Goal: Information Seeking & Learning: Check status

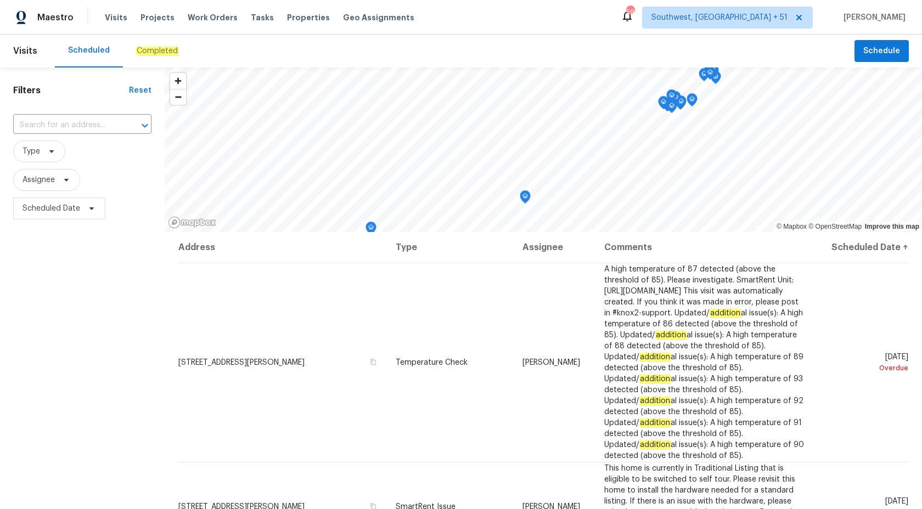
click at [143, 52] on em "Completed" at bounding box center [157, 51] width 42 height 9
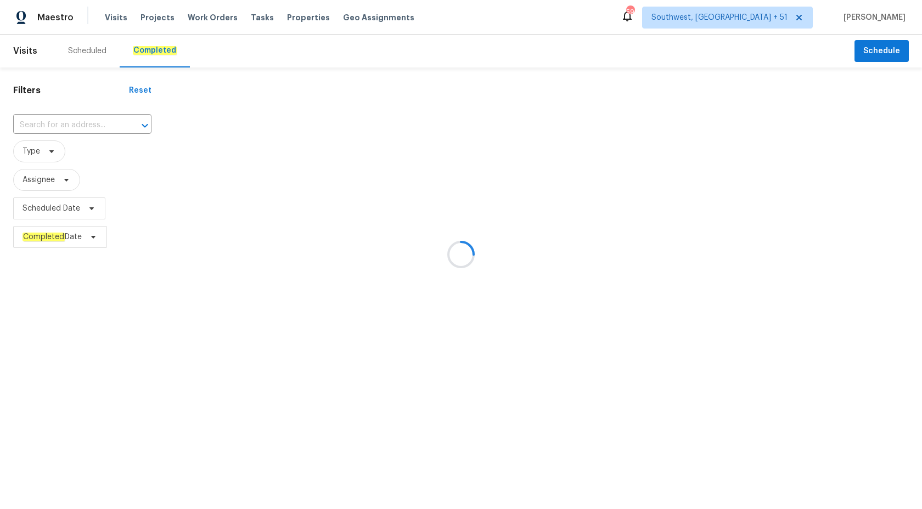
click at [59, 128] on div at bounding box center [461, 254] width 922 height 509
click at [56, 122] on div at bounding box center [461, 254] width 922 height 509
click at [57, 123] on div at bounding box center [461, 254] width 922 height 509
click at [57, 122] on div at bounding box center [461, 254] width 922 height 509
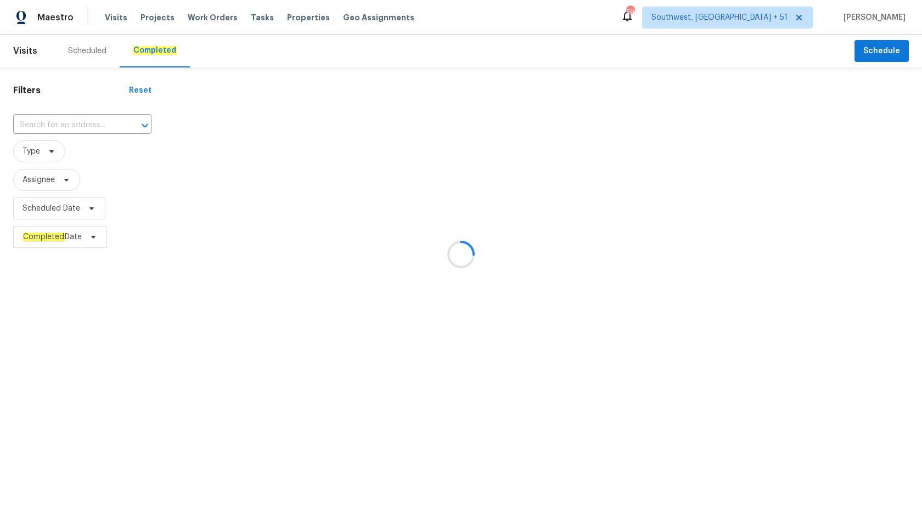
click at [58, 127] on div at bounding box center [461, 254] width 922 height 509
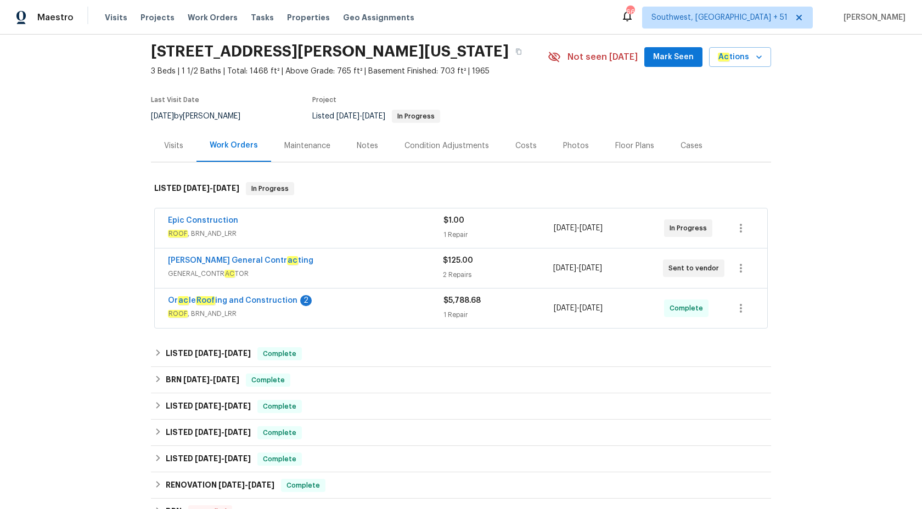
scroll to position [57, 0]
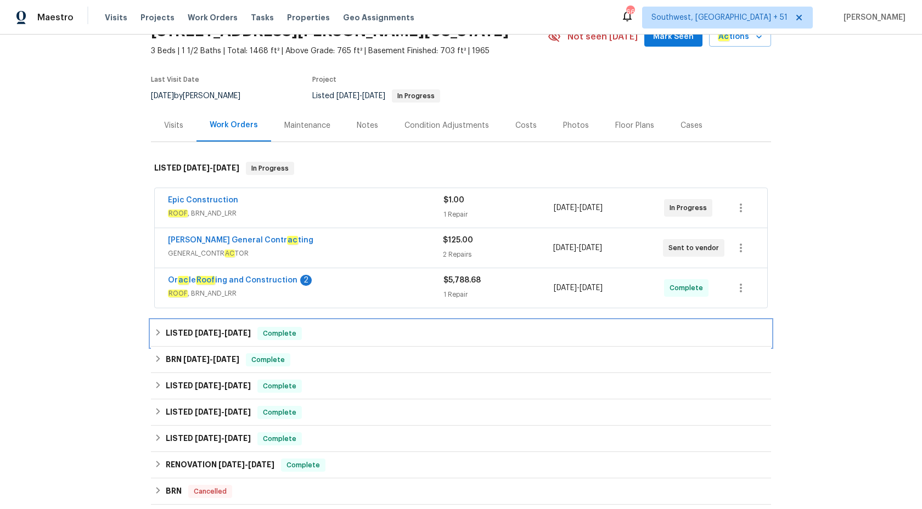
click at [240, 327] on h6 "LISTED 8/18/25 - 9/2/25" at bounding box center [208, 333] width 85 height 13
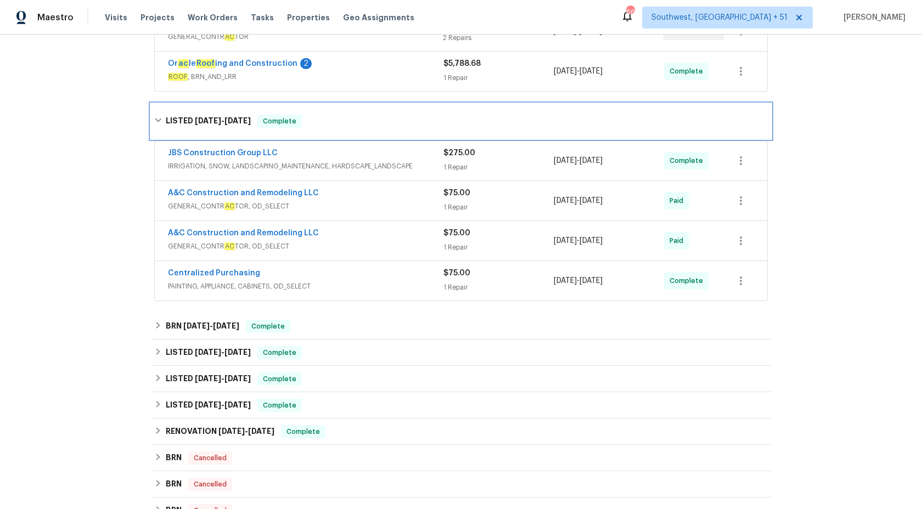
scroll to position [277, 0]
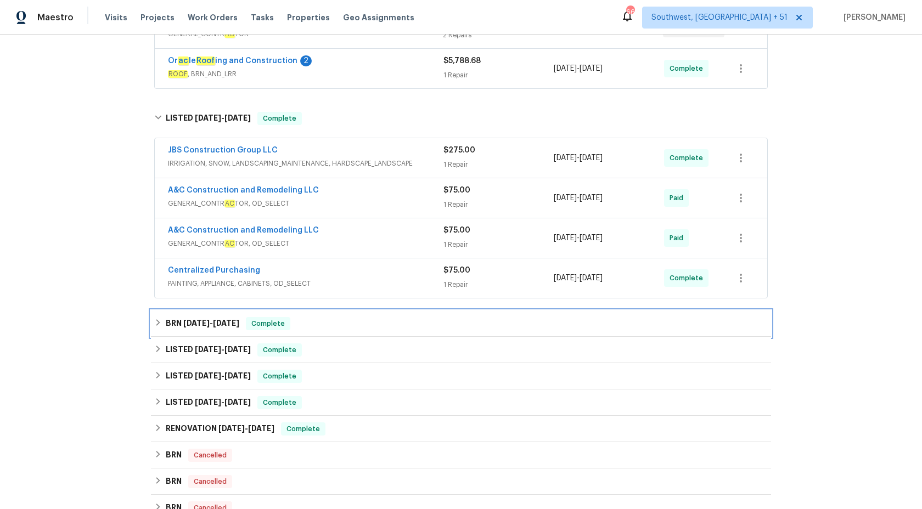
click at [322, 319] on div "BRN 7/24/25 - 7/26/25 Complete" at bounding box center [460, 323] width 613 height 13
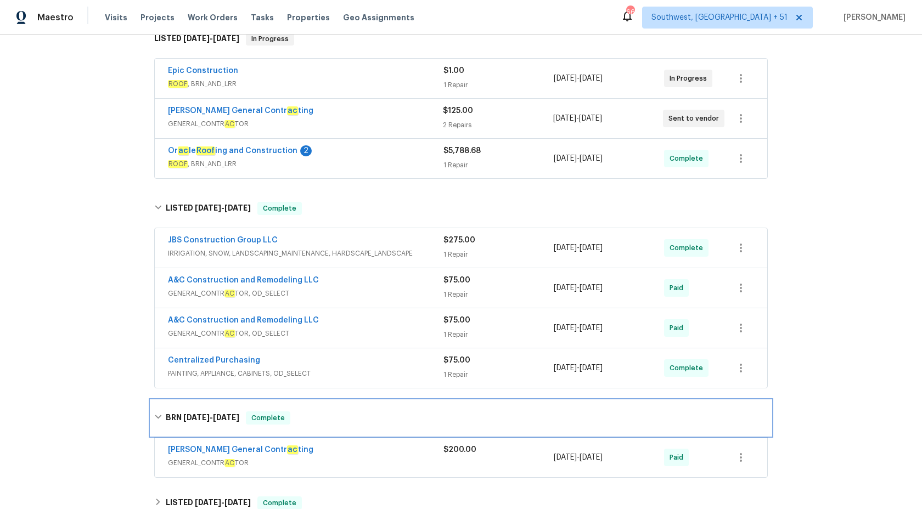
scroll to position [173, 0]
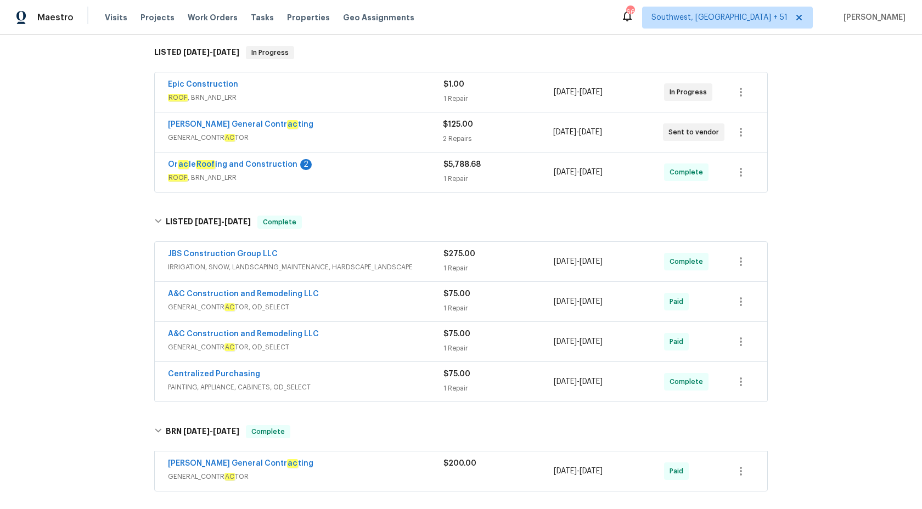
click at [406, 166] on div "Or ac le Roof ing and Construction 2" at bounding box center [305, 165] width 275 height 13
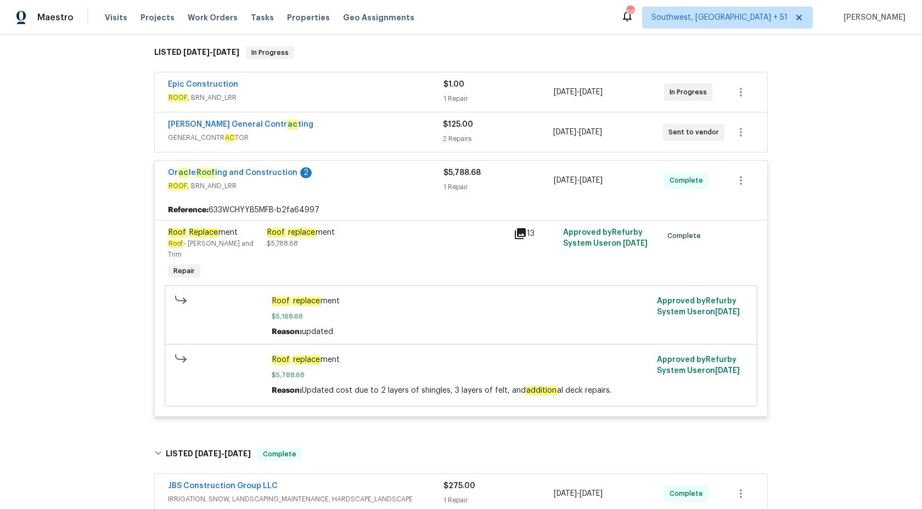
click at [63, 25] on div "Maestro" at bounding box center [37, 18] width 74 height 22
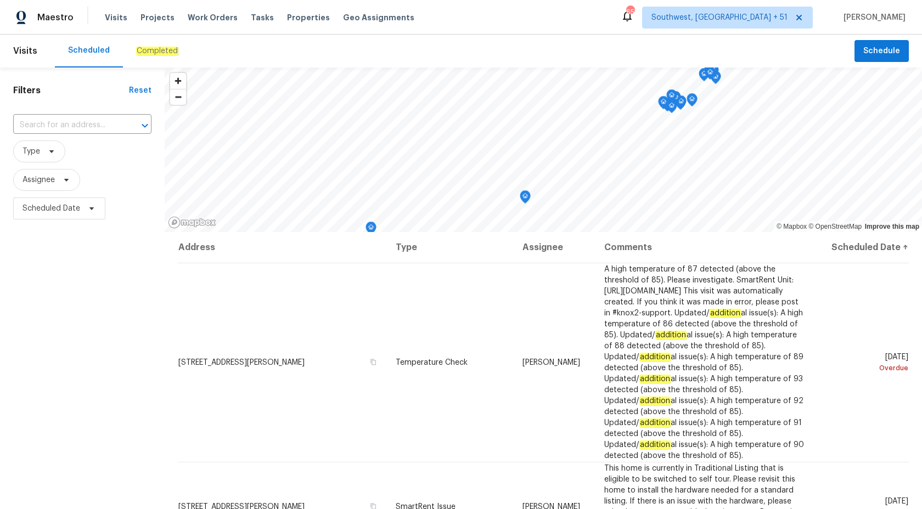
click at [146, 59] on div "Completed" at bounding box center [157, 51] width 69 height 33
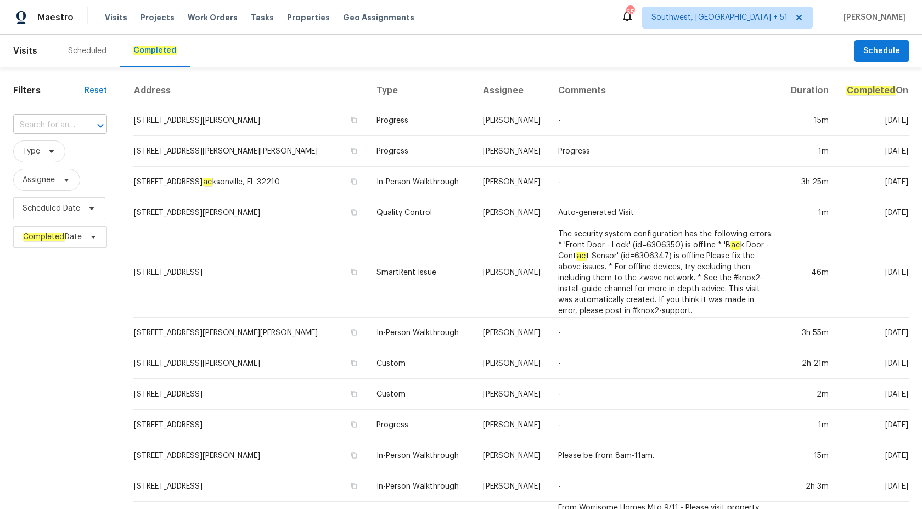
click at [61, 127] on input "text" at bounding box center [44, 125] width 63 height 17
paste input "[STREET_ADDRESS]"
type input "[STREET_ADDRESS]"
click at [74, 156] on li "[STREET_ADDRESS]" at bounding box center [60, 150] width 94 height 18
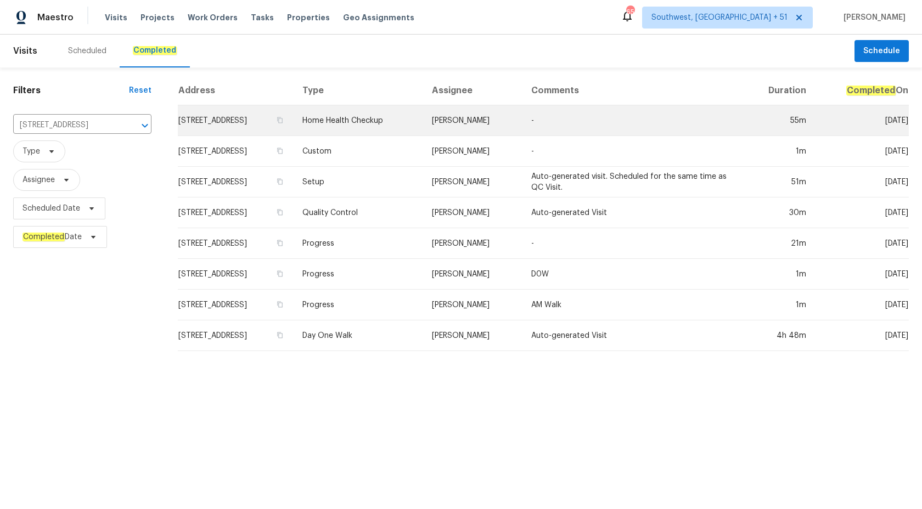
click at [418, 133] on td "Home Health Checkup" at bounding box center [358, 120] width 129 height 31
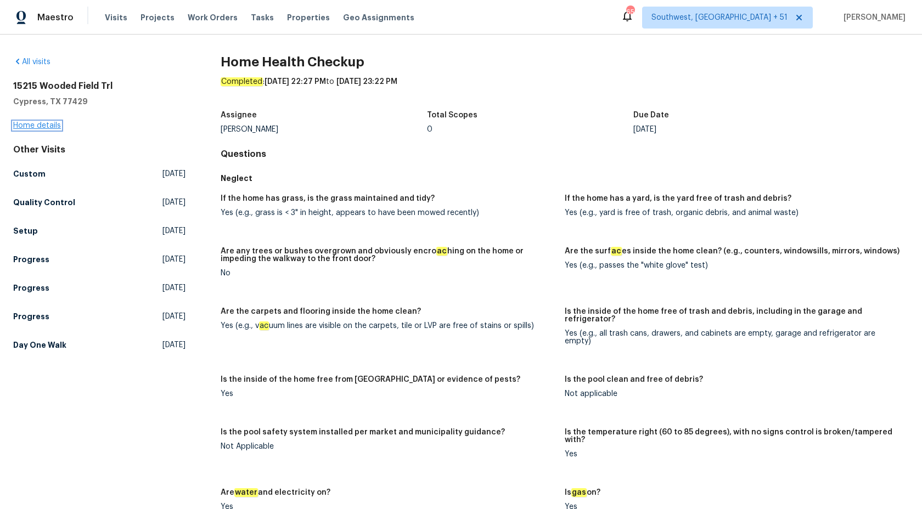
click at [30, 125] on link "Home details" at bounding box center [37, 126] width 48 height 8
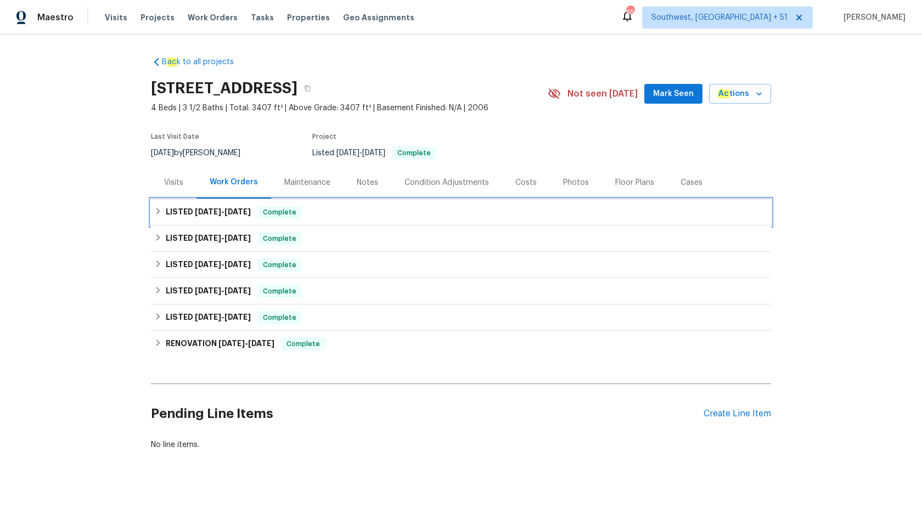
click at [278, 212] on span "Complete" at bounding box center [279, 212] width 42 height 11
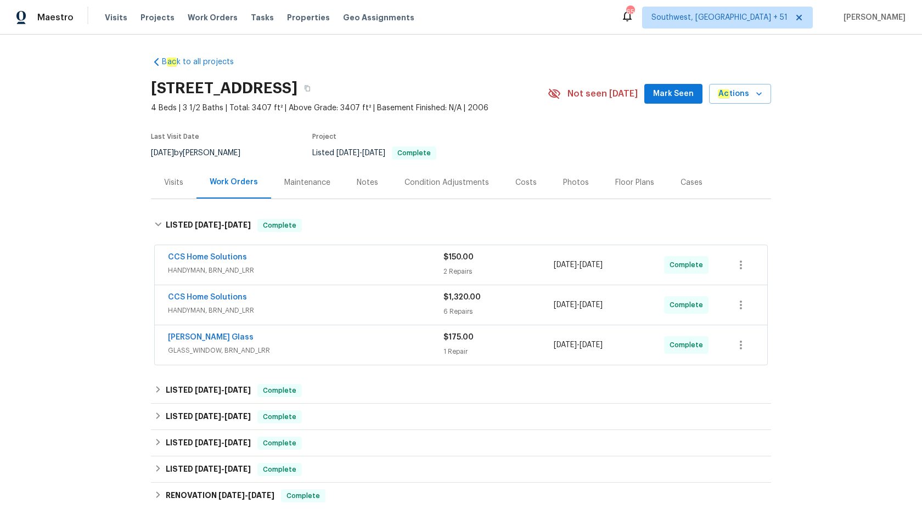
click at [398, 301] on div "CCS Home Solutions" at bounding box center [305, 298] width 275 height 13
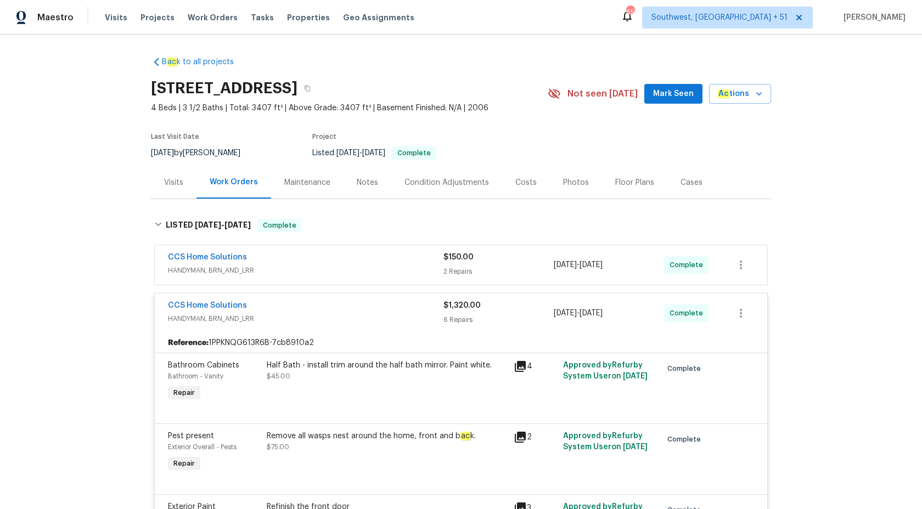
click at [411, 262] on div "CCS Home Solutions" at bounding box center [305, 258] width 275 height 13
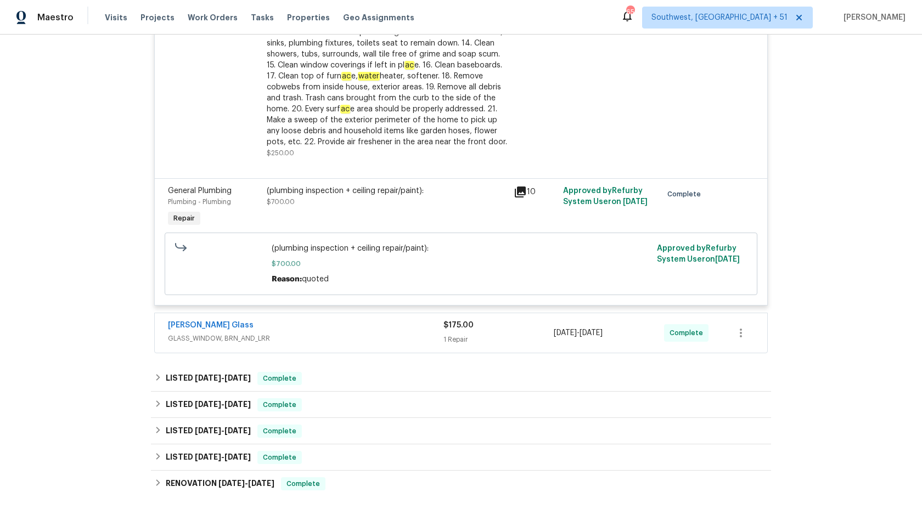
scroll to position [1290, 0]
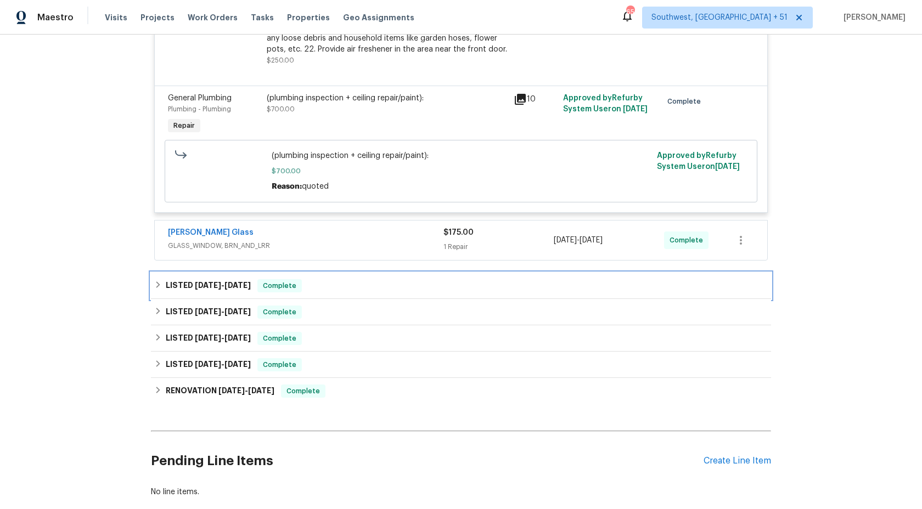
click at [306, 292] on div "LISTED 7/7/25 - 7/14/25 Complete" at bounding box center [460, 285] width 613 height 13
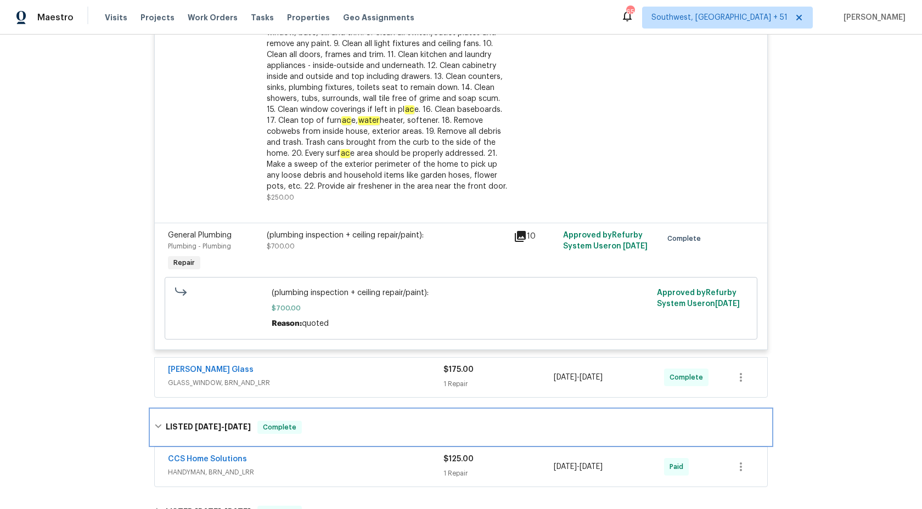
scroll to position [1156, 0]
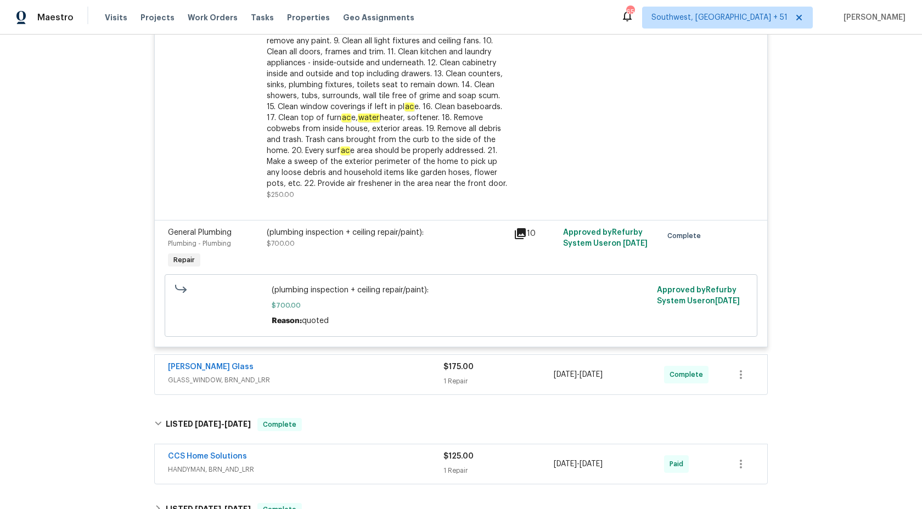
click at [251, 340] on div "(plumbing inspection + ceiling repair/paint): $700.00 Reason: quoted Approved b…" at bounding box center [461, 305] width 586 height 69
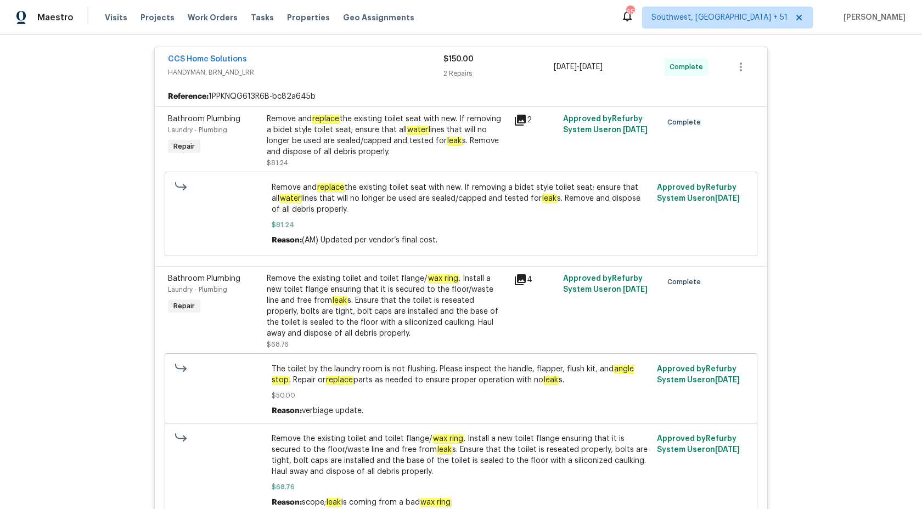
scroll to position [227, 0]
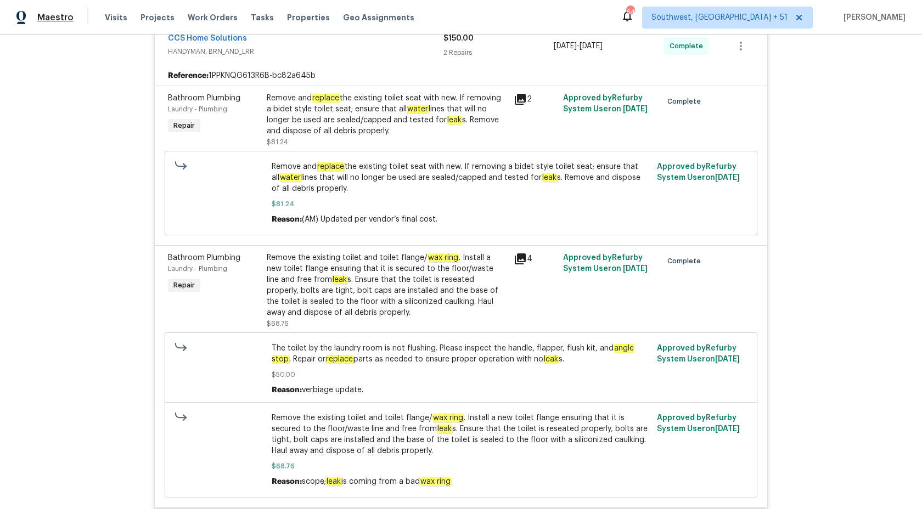
click at [66, 16] on span "Maestro" at bounding box center [55, 17] width 36 height 11
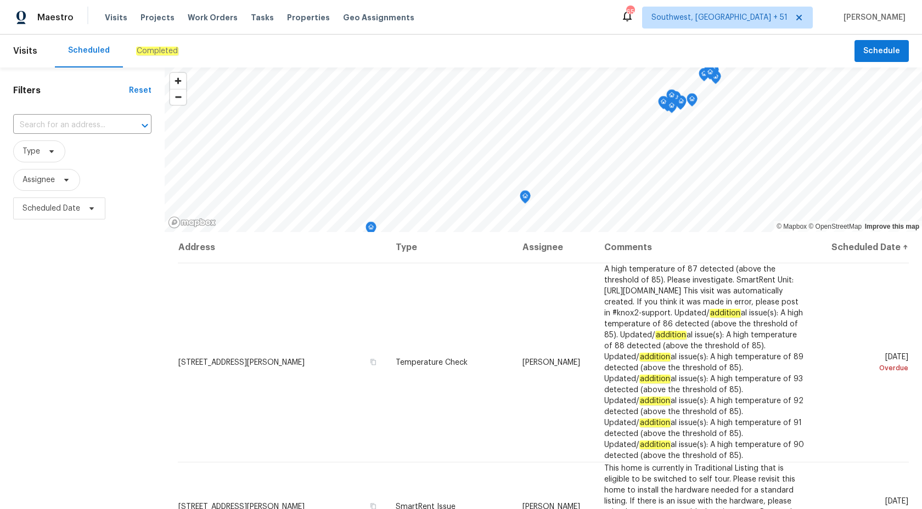
click at [158, 56] on div "Completed" at bounding box center [157, 51] width 42 height 11
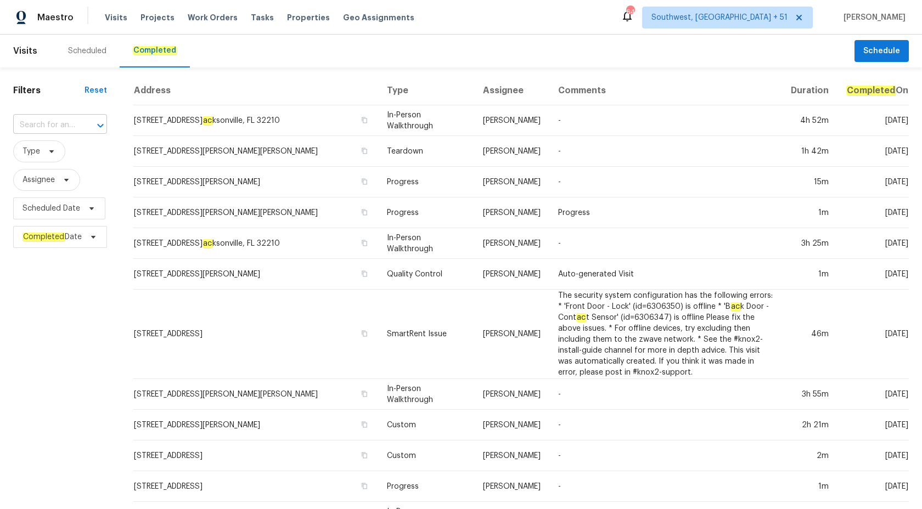
click at [55, 122] on input "text" at bounding box center [44, 125] width 63 height 17
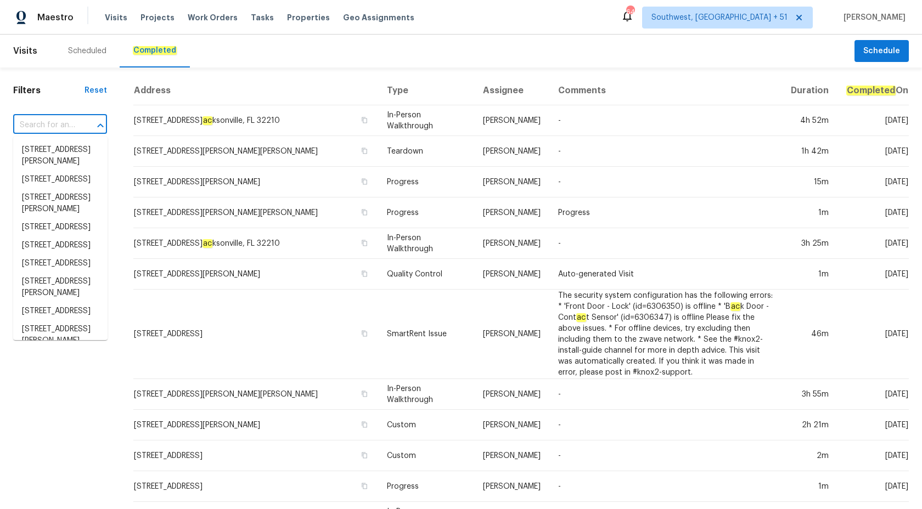
paste input "[STREET_ADDRESS]"
type input "[STREET_ADDRESS]"
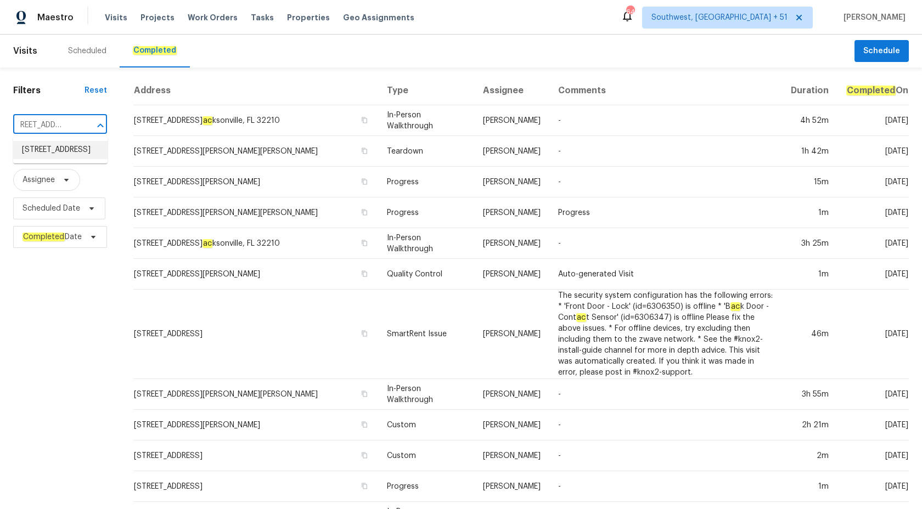
click at [55, 157] on li "[STREET_ADDRESS]" at bounding box center [60, 150] width 94 height 18
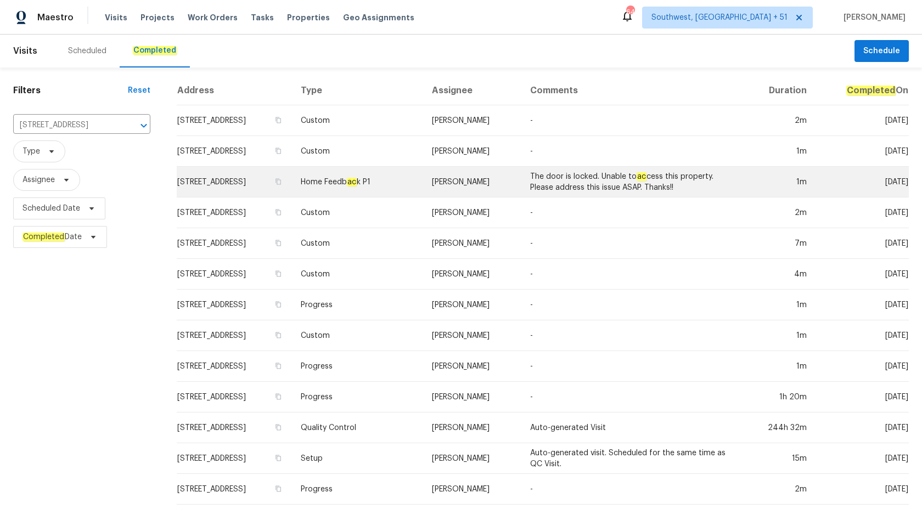
click at [392, 184] on td "Home Feedb ac k P1" at bounding box center [357, 182] width 131 height 31
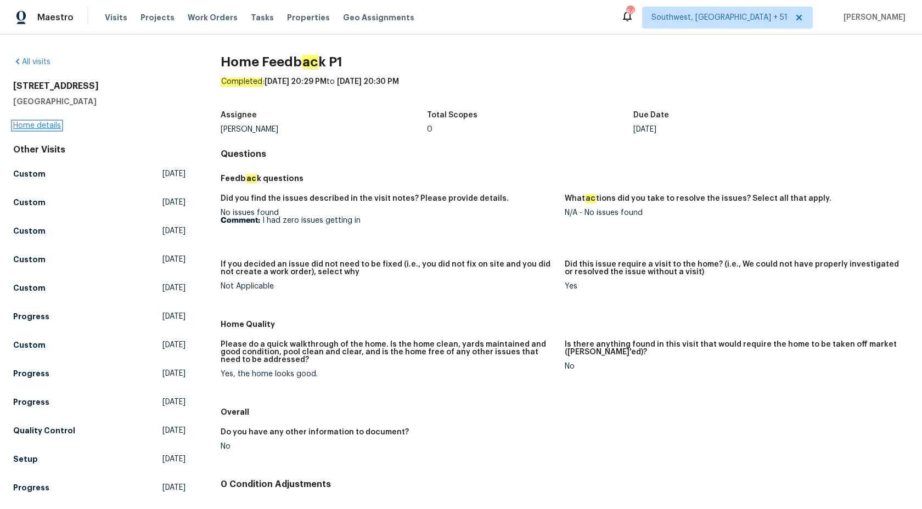
click at [30, 125] on link "Home details" at bounding box center [37, 126] width 48 height 8
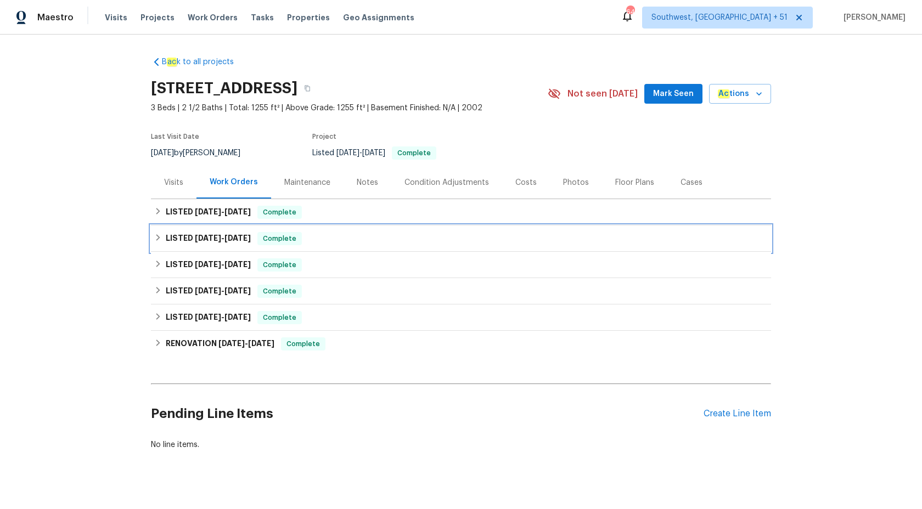
click at [240, 242] on span "9/15/25" at bounding box center [237, 238] width 26 height 8
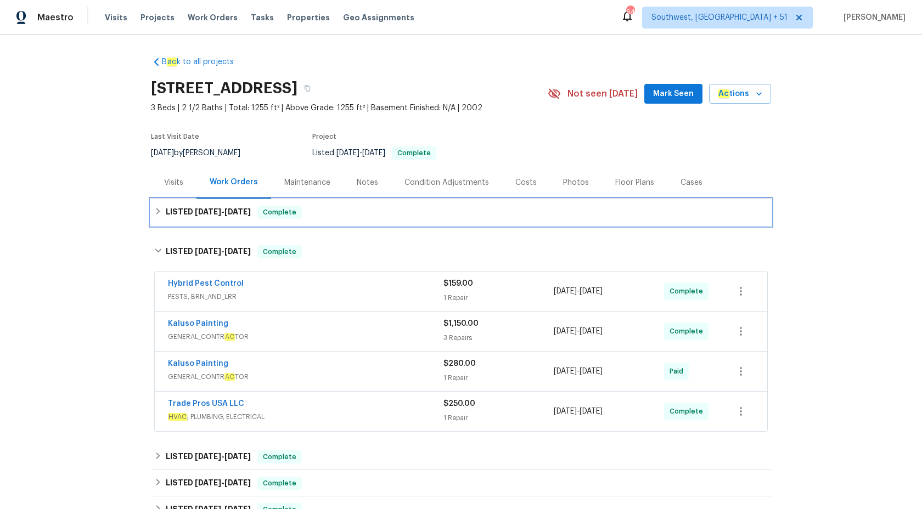
click at [262, 219] on div "Complete" at bounding box center [279, 212] width 44 height 13
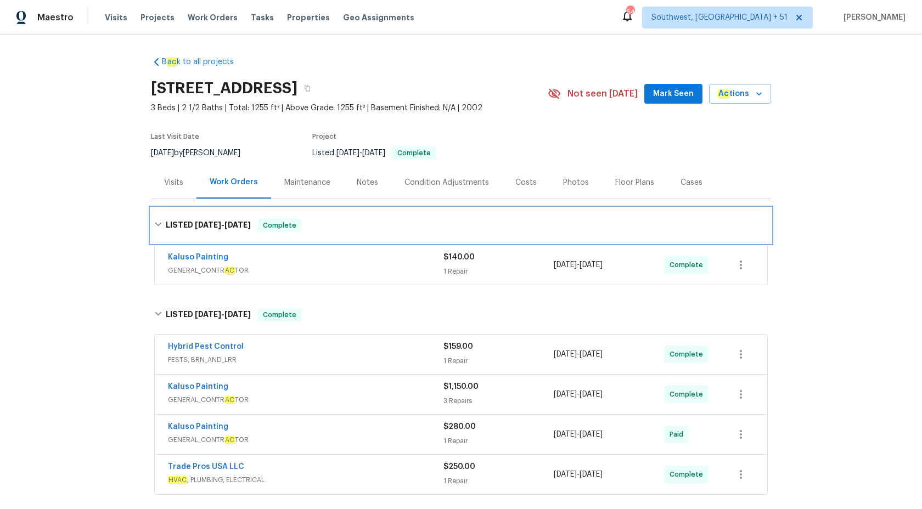
scroll to position [175, 0]
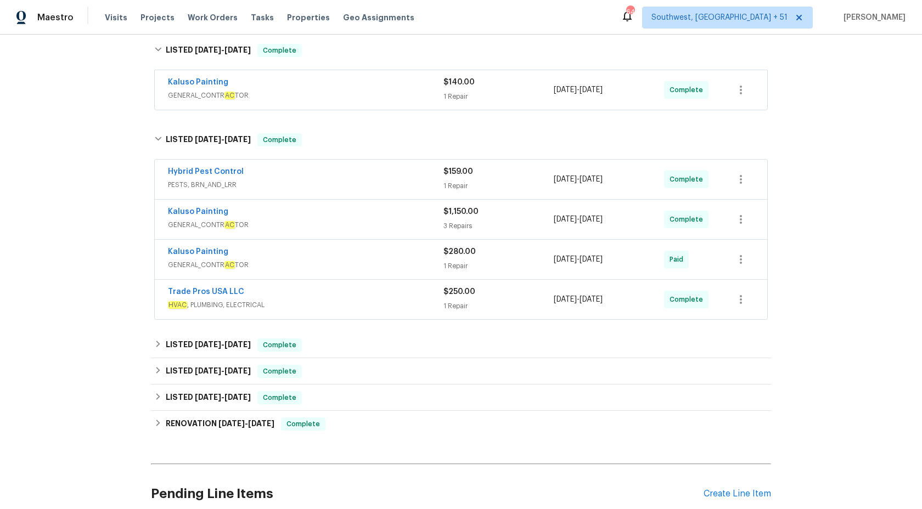
click at [358, 90] on div "Kaluso Painting" at bounding box center [305, 83] width 275 height 13
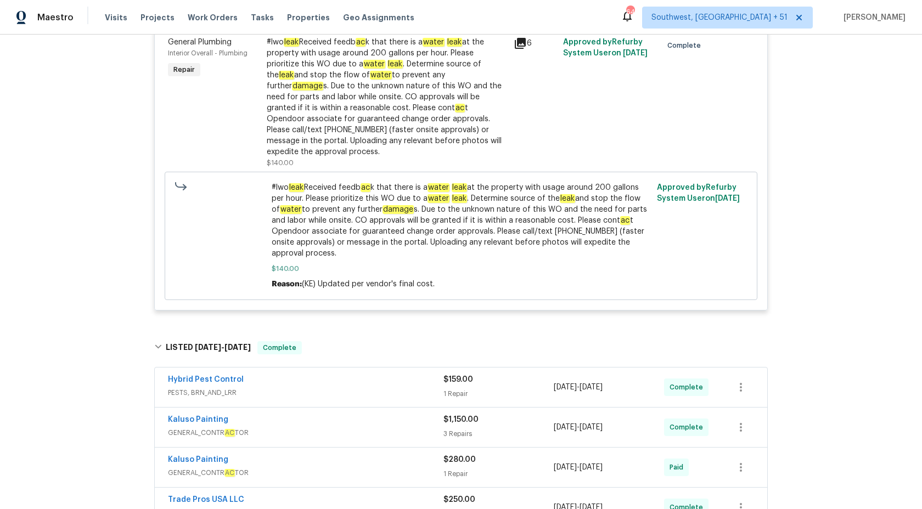
scroll to position [470, 0]
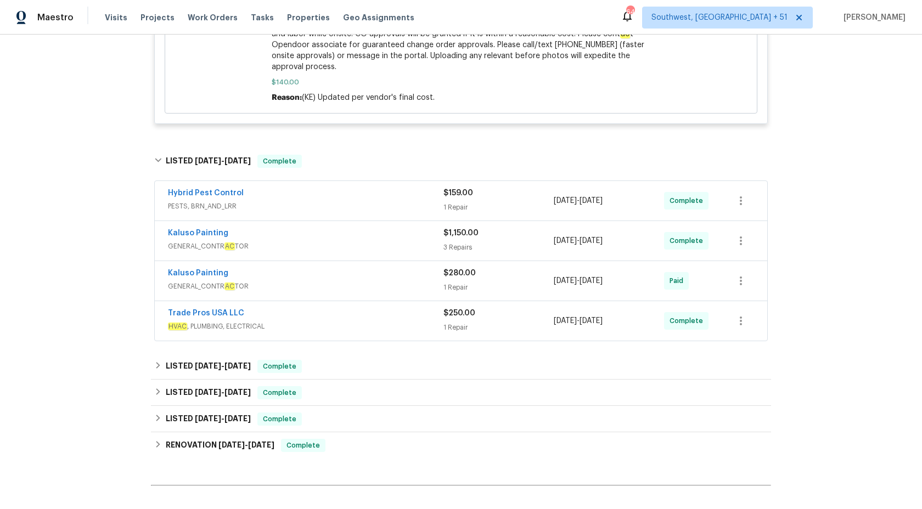
click at [329, 200] on div "Hybrid Pest Control" at bounding box center [305, 194] width 275 height 13
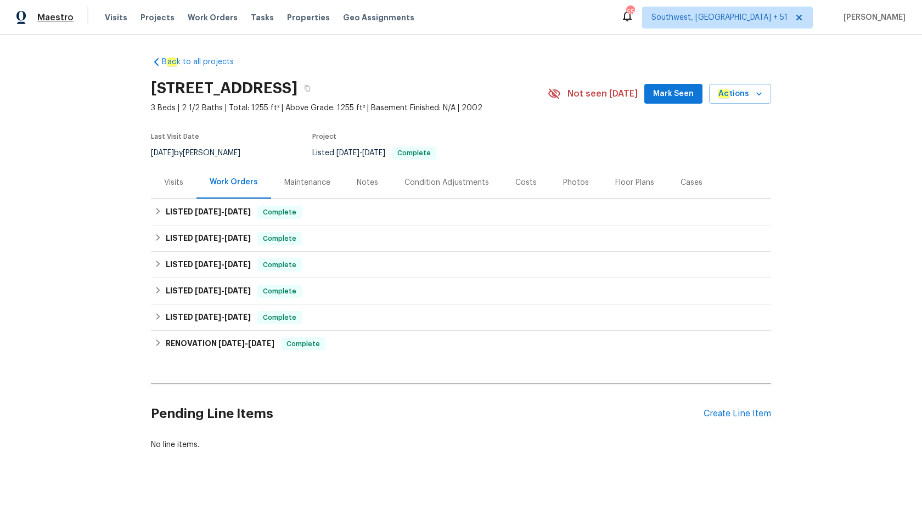
click at [57, 14] on span "Maestro" at bounding box center [55, 17] width 36 height 11
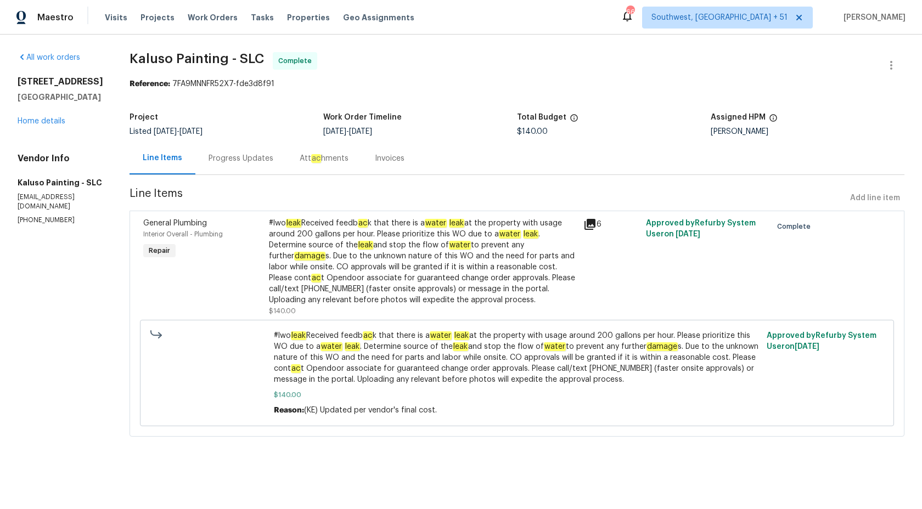
click at [220, 148] on div "Progress Updates" at bounding box center [240, 158] width 91 height 32
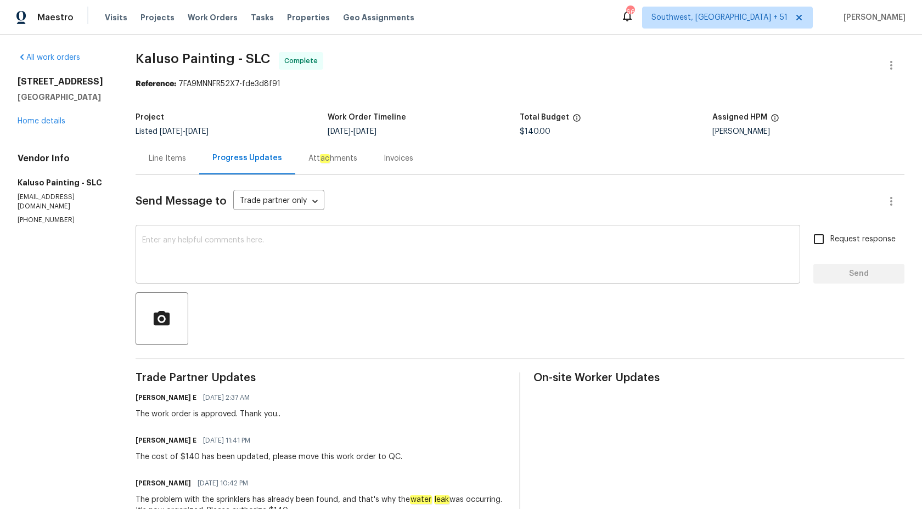
scroll to position [190, 0]
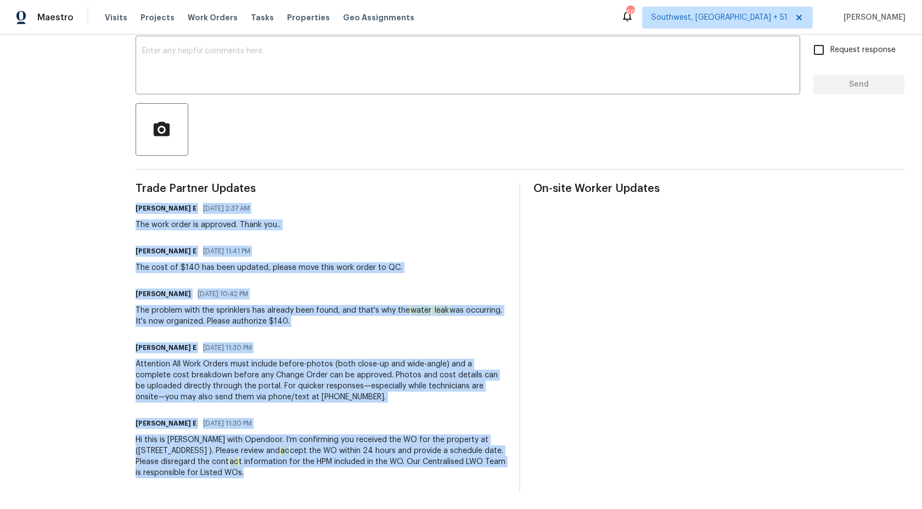
drag, startPoint x: 135, startPoint y: 208, endPoint x: 387, endPoint y: 470, distance: 362.8
click at [387, 470] on div "All work orders 2238 N Harvest Moon Dr Saratoga Springs, UT 84045 Home details …" at bounding box center [461, 177] width 922 height 664
copy div "Keerthana E 09/18/2025 2:37 AM The work order is approved. Thank you.. Keerthan…"
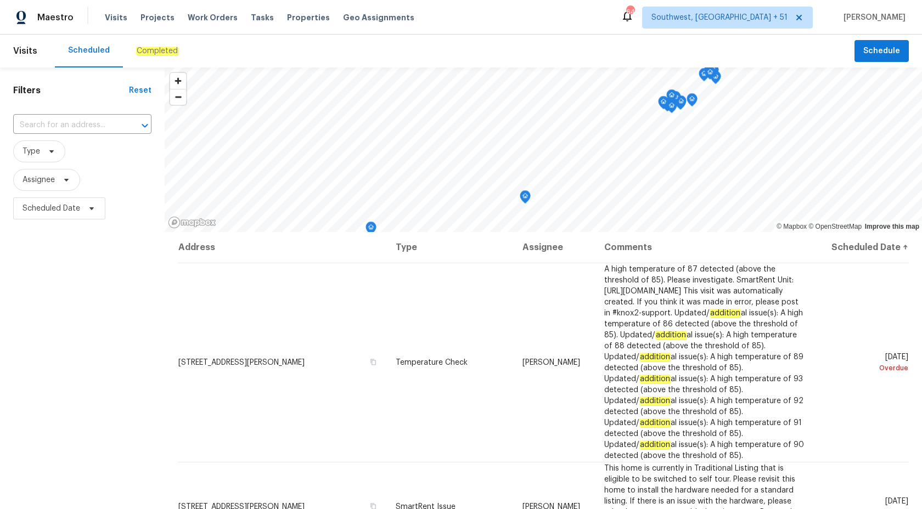
click at [151, 48] on em "Completed" at bounding box center [157, 51] width 42 height 9
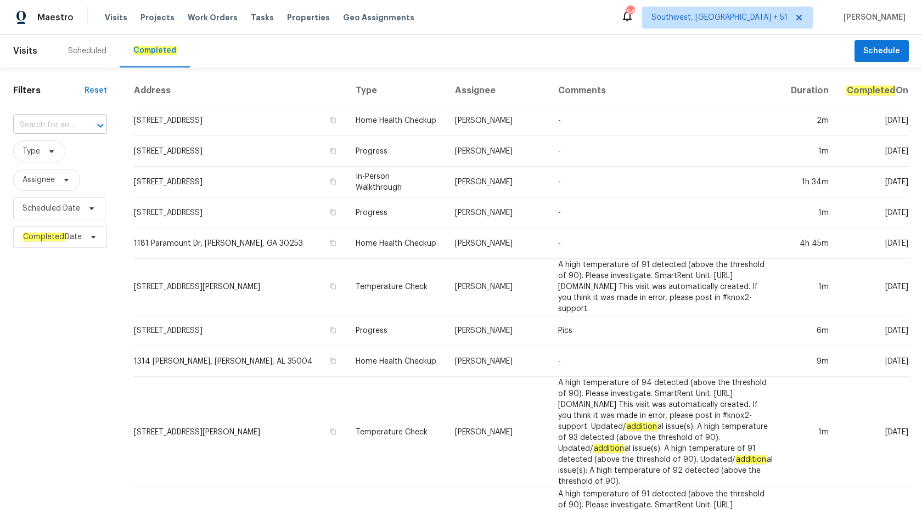
click at [40, 126] on input "text" at bounding box center [44, 125] width 63 height 17
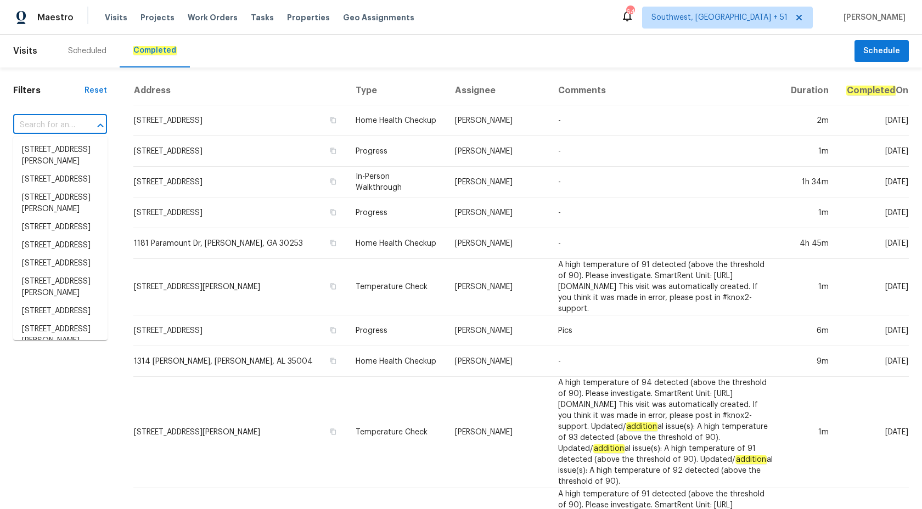
paste input "[STREET_ADDRESS]"
type input "[STREET_ADDRESS]"
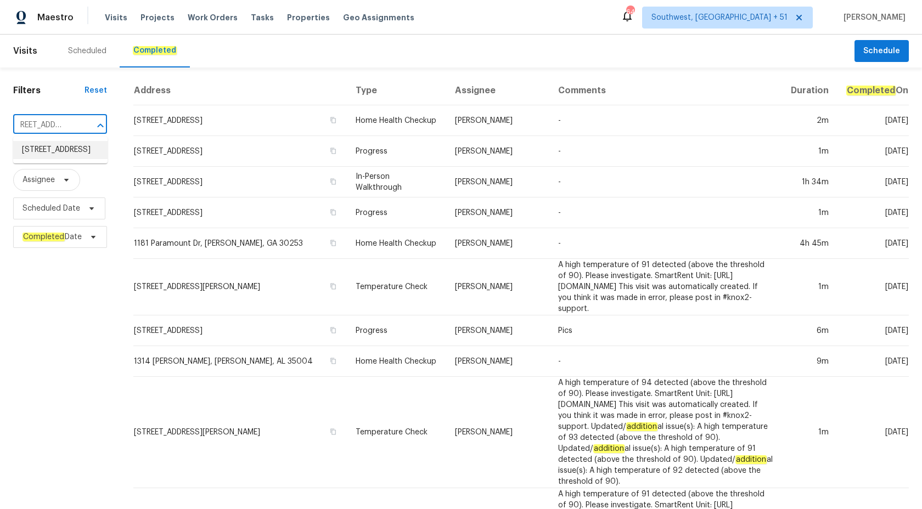
click at [49, 149] on li "[STREET_ADDRESS]" at bounding box center [60, 150] width 94 height 18
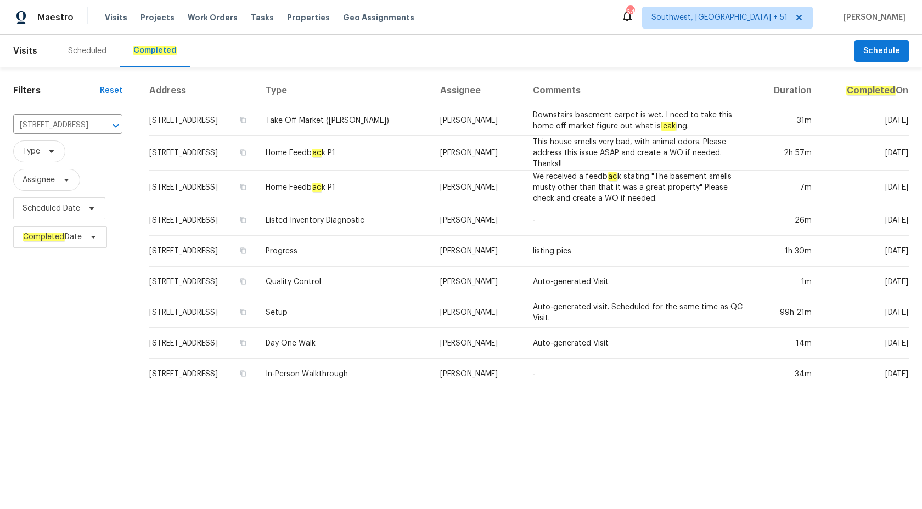
click at [402, 146] on td "Home Feedb ac k P1" at bounding box center [344, 153] width 174 height 35
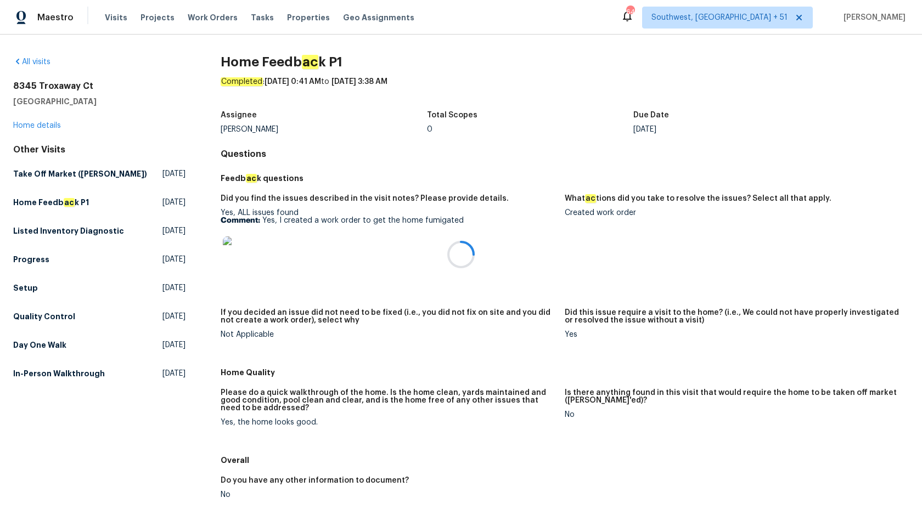
click at [50, 123] on div at bounding box center [461, 254] width 922 height 509
click at [50, 127] on link "Home details" at bounding box center [37, 126] width 48 height 8
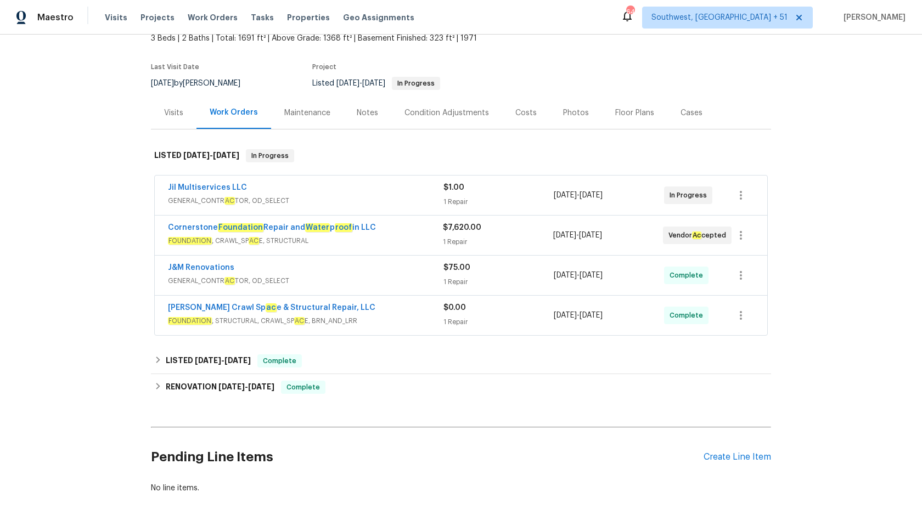
scroll to position [129, 0]
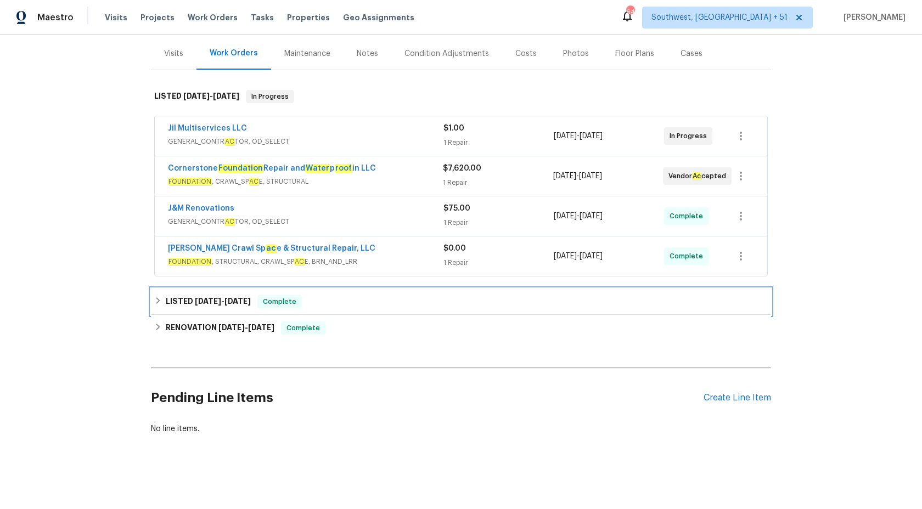
click at [276, 294] on div "LISTED [DATE] - [DATE] Complete" at bounding box center [461, 302] width 620 height 26
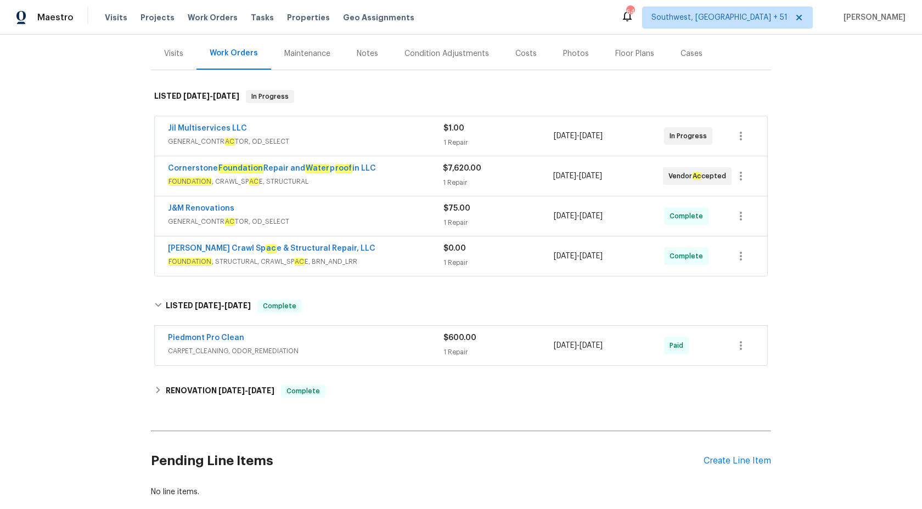
click at [260, 337] on div "Piedmont Pro Clean" at bounding box center [305, 338] width 275 height 13
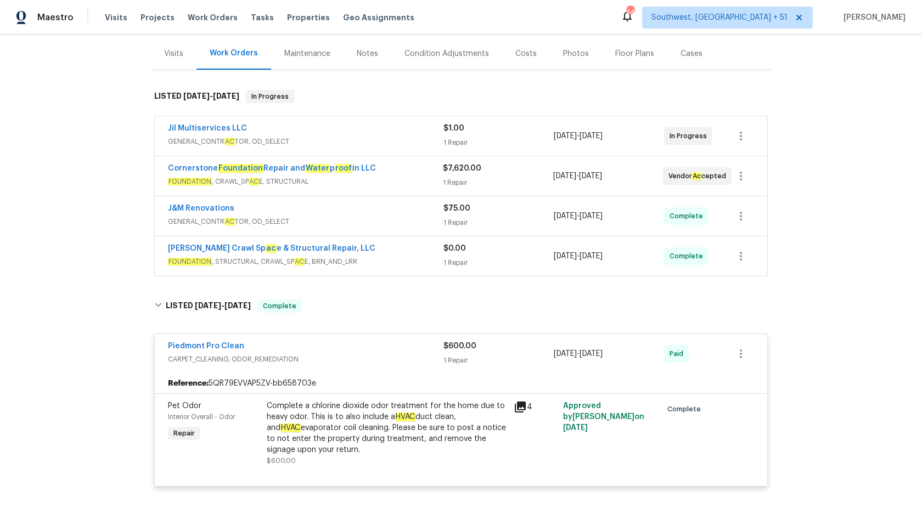
scroll to position [292, 0]
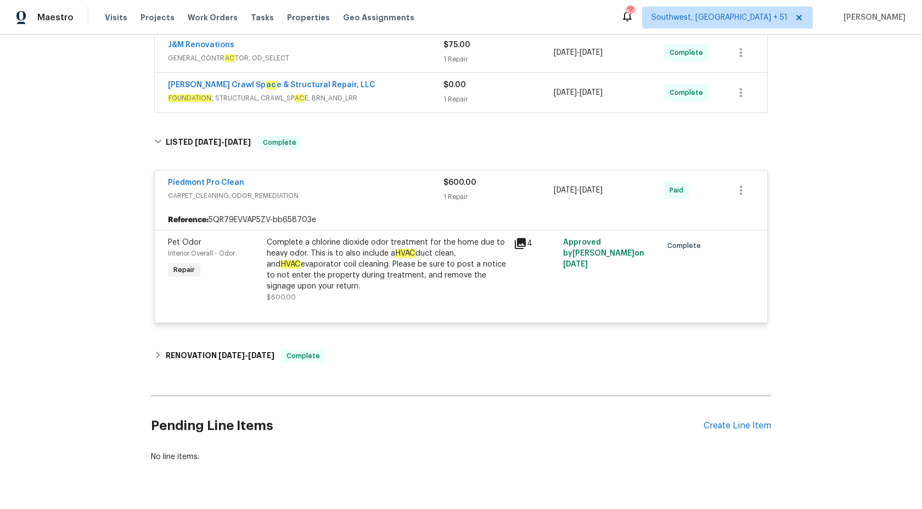
click at [434, 202] on div "Piedmont Pro Clean CARPET_CLEANING, ODOR_REMEDIATION" at bounding box center [305, 190] width 275 height 26
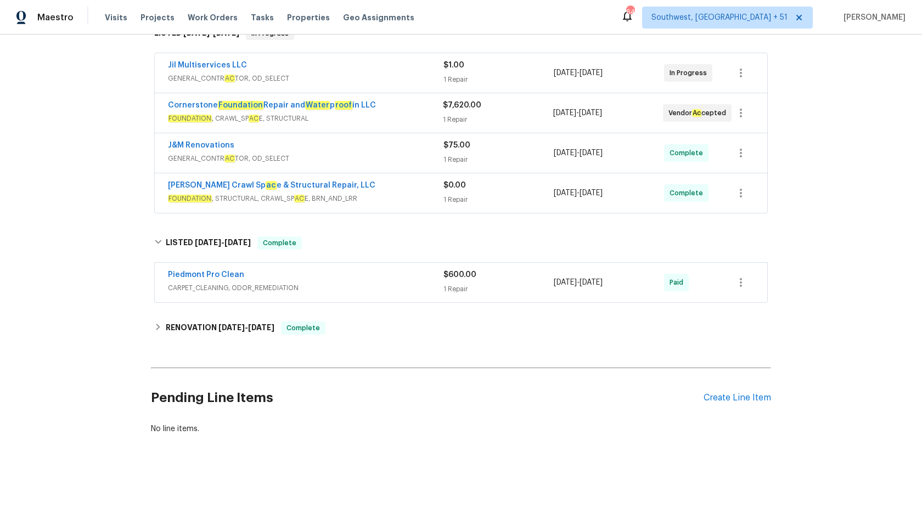
click at [445, 189] on span "$0.00" at bounding box center [454, 186] width 22 height 8
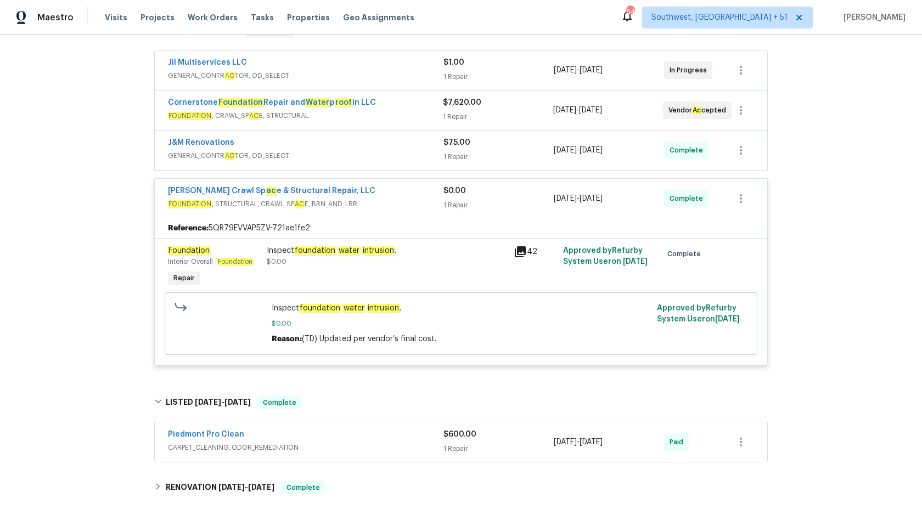
scroll to position [172, 0]
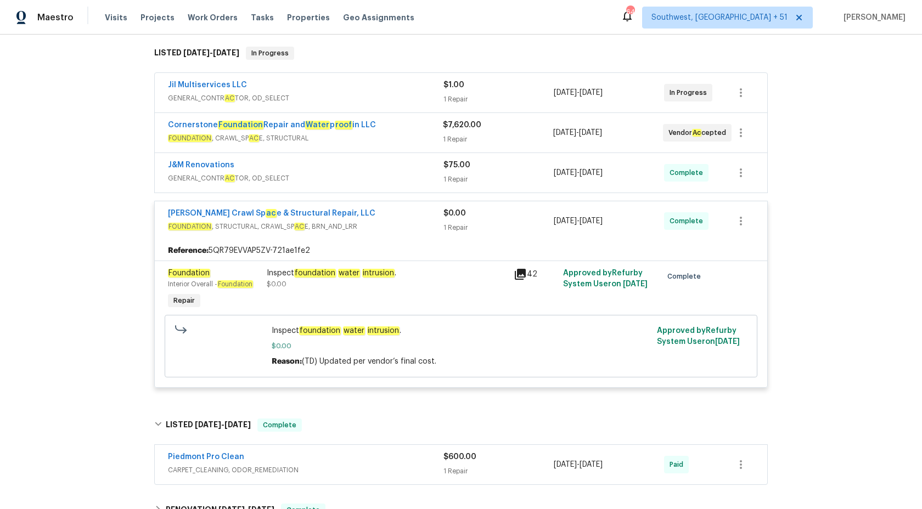
click at [444, 171] on div "$75.00 1 Repair" at bounding box center [498, 173] width 110 height 26
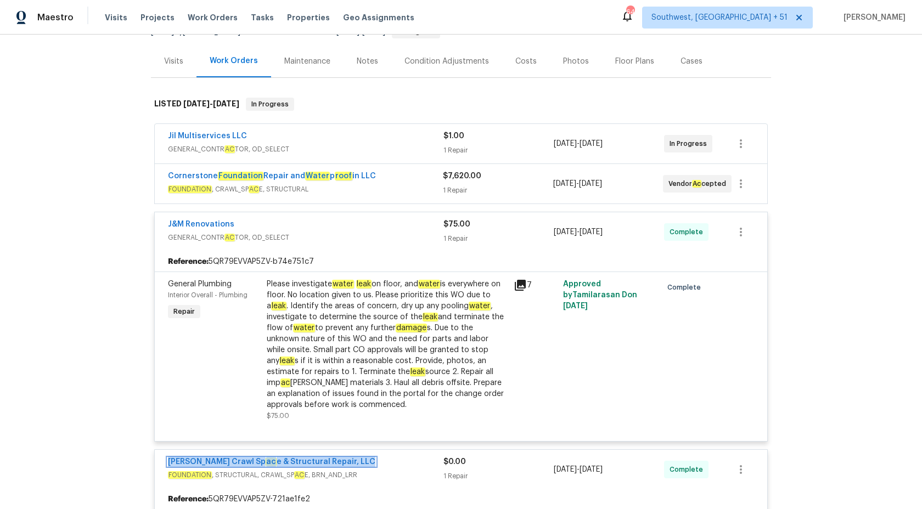
scroll to position [92, 0]
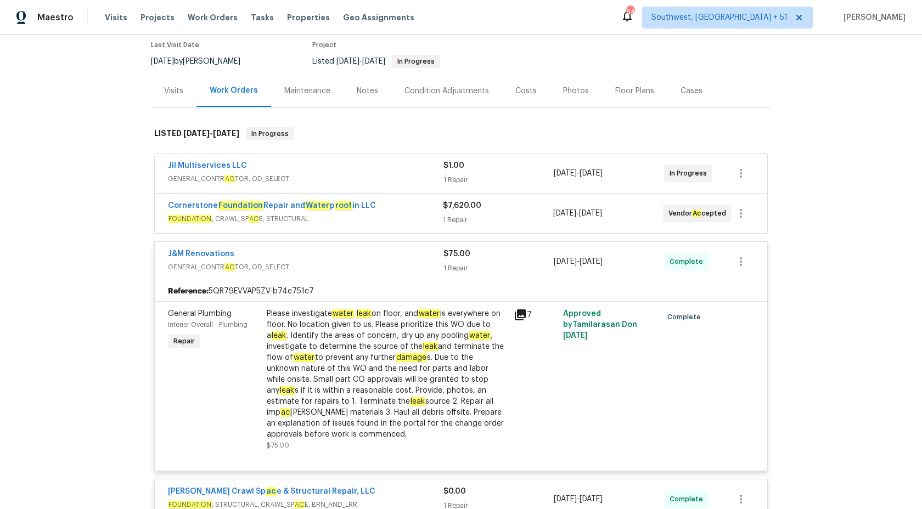
click at [399, 201] on div "Cornerstone Foundation Repair and Water p roof in LLC" at bounding box center [305, 206] width 275 height 13
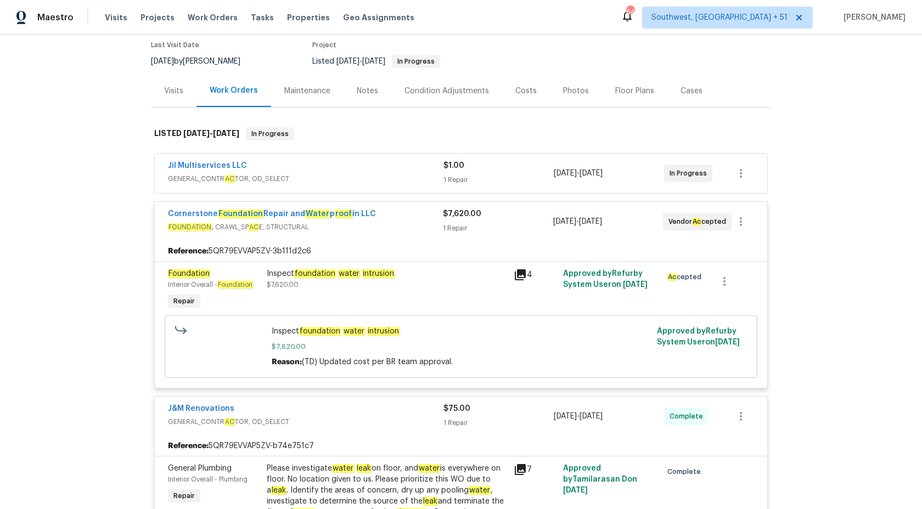
click at [453, 224] on div "1 Repair" at bounding box center [498, 228] width 110 height 11
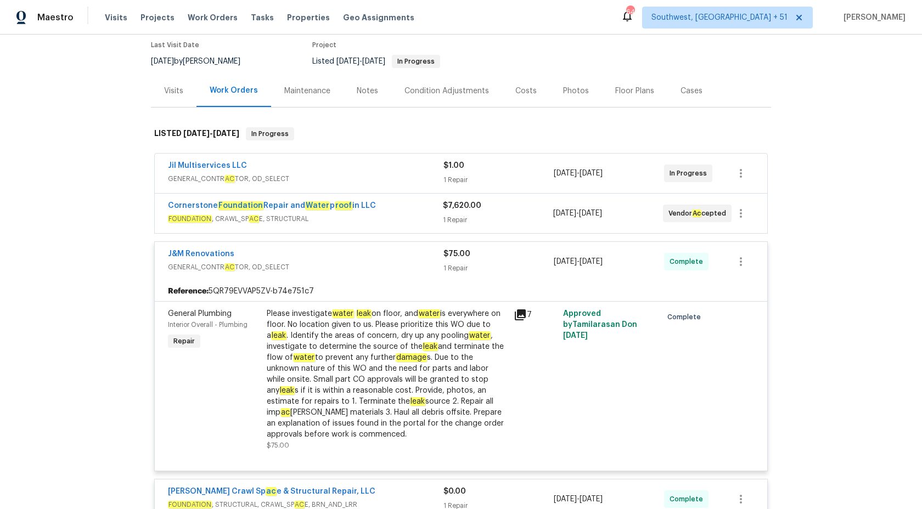
click at [455, 257] on span "$75.00" at bounding box center [456, 254] width 27 height 8
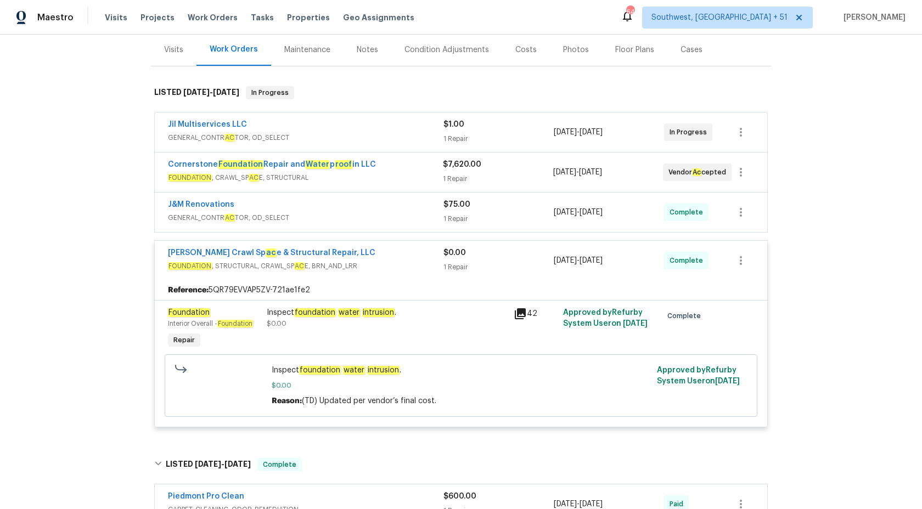
scroll to position [151, 0]
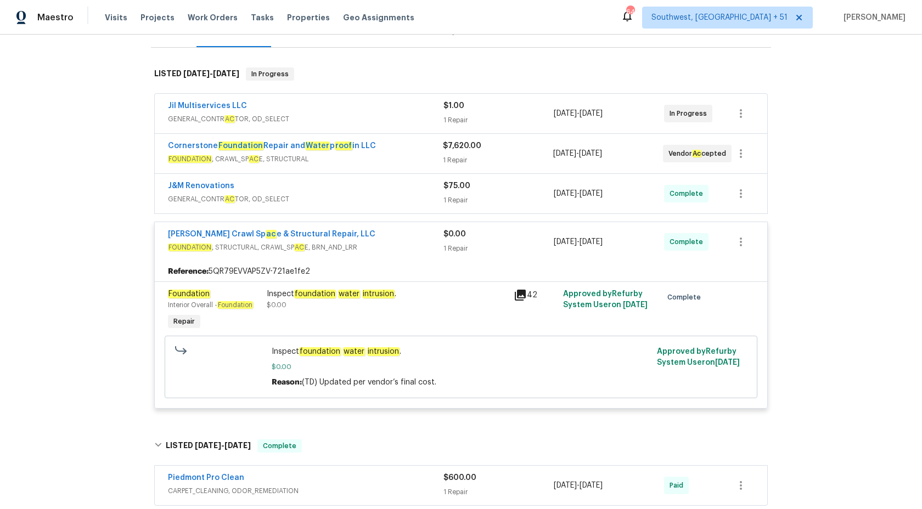
click at [410, 194] on span "GENERAL_CONTR AC TOR, OD_SELECT" at bounding box center [305, 199] width 275 height 11
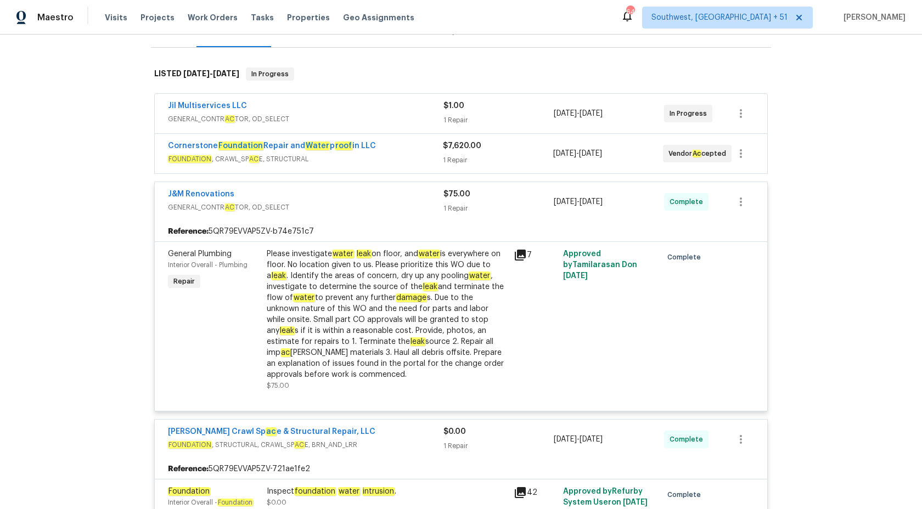
click at [368, 196] on div "J&M Renovations" at bounding box center [305, 195] width 275 height 13
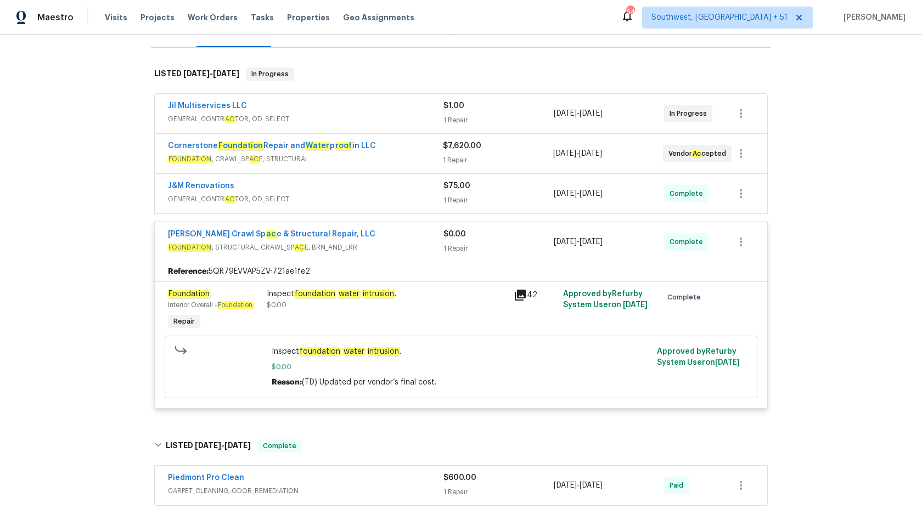
scroll to position [0, 0]
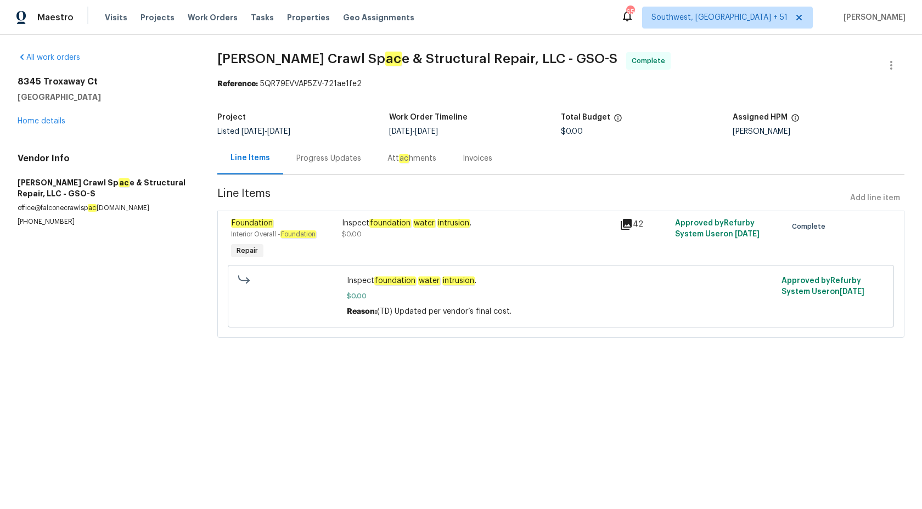
click at [301, 162] on div "Progress Updates" at bounding box center [328, 158] width 65 height 11
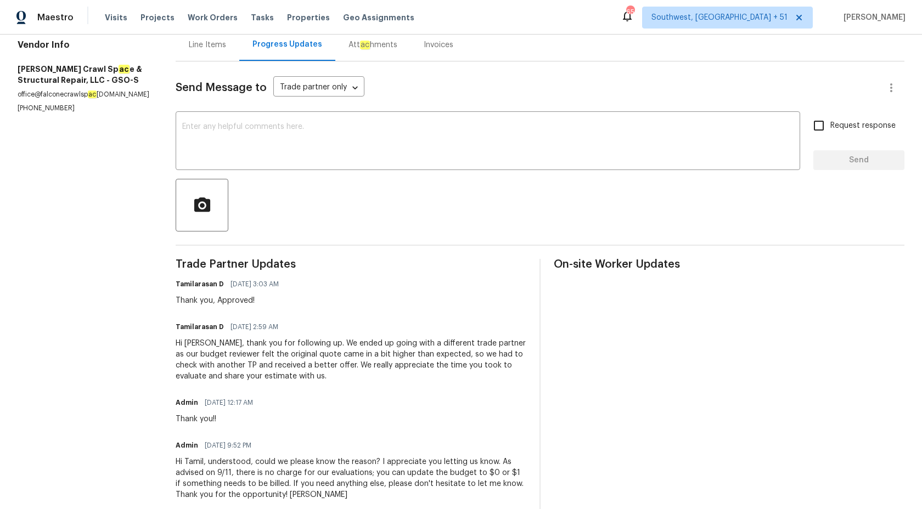
scroll to position [46, 0]
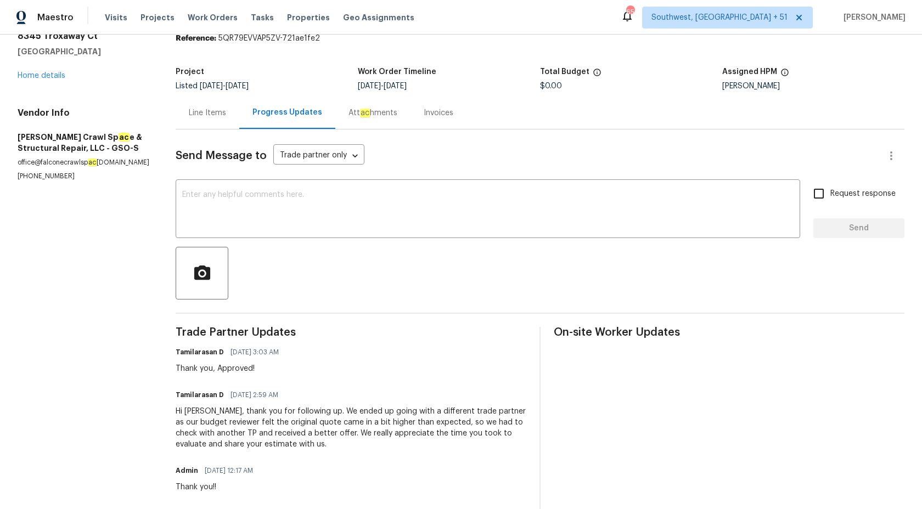
click at [424, 116] on div "Invoices" at bounding box center [439, 113] width 30 height 11
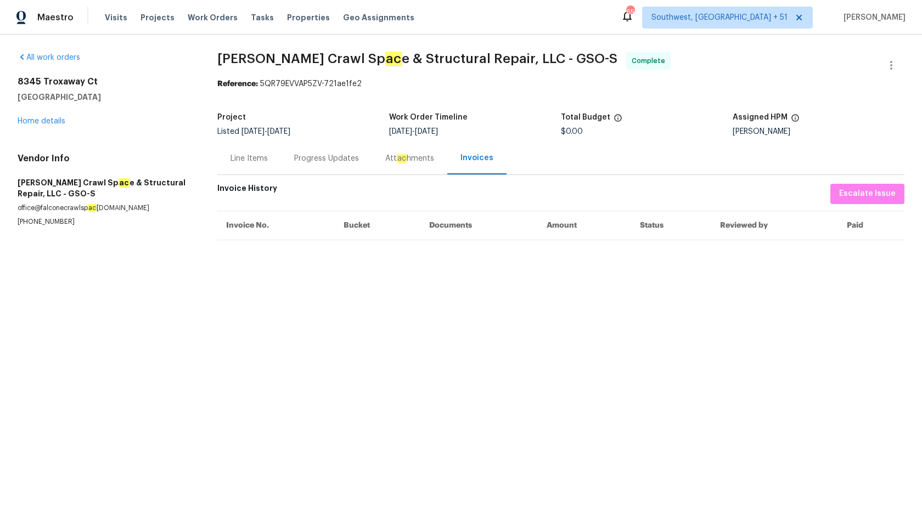
click at [328, 165] on div "Progress Updates" at bounding box center [326, 158] width 91 height 32
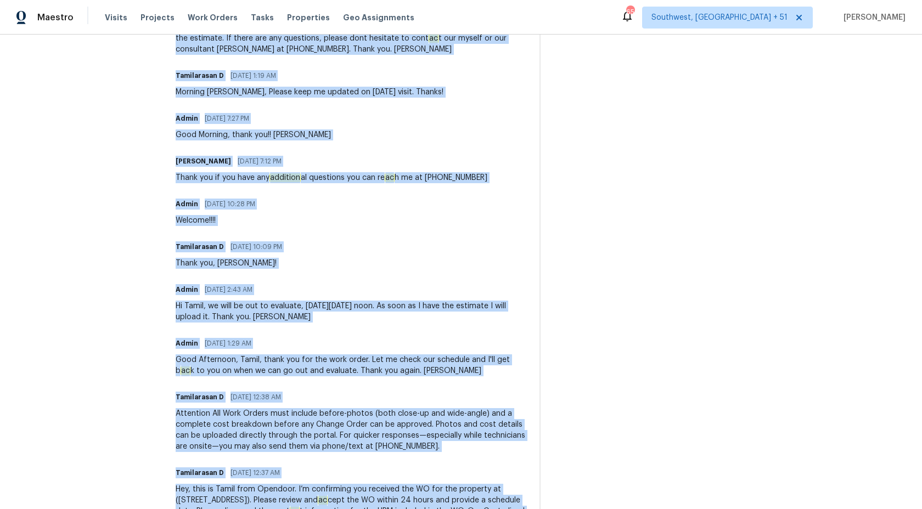
scroll to position [1149, 0]
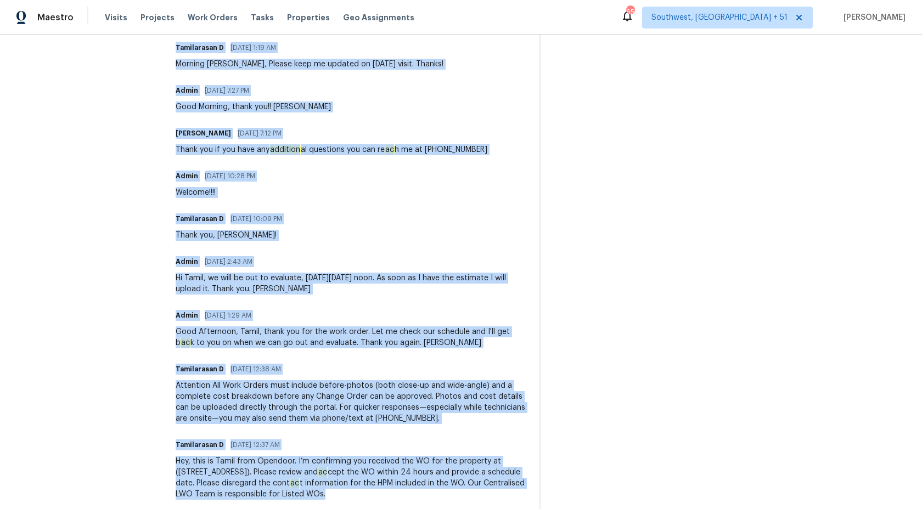
drag, startPoint x: 140, startPoint y: 105, endPoint x: 394, endPoint y: 480, distance: 452.7
copy div "Tamilarasan D [DATE] 3:03 AM Thank you, Approved! Tamilarasan D [DATE] 2:59 AM …"
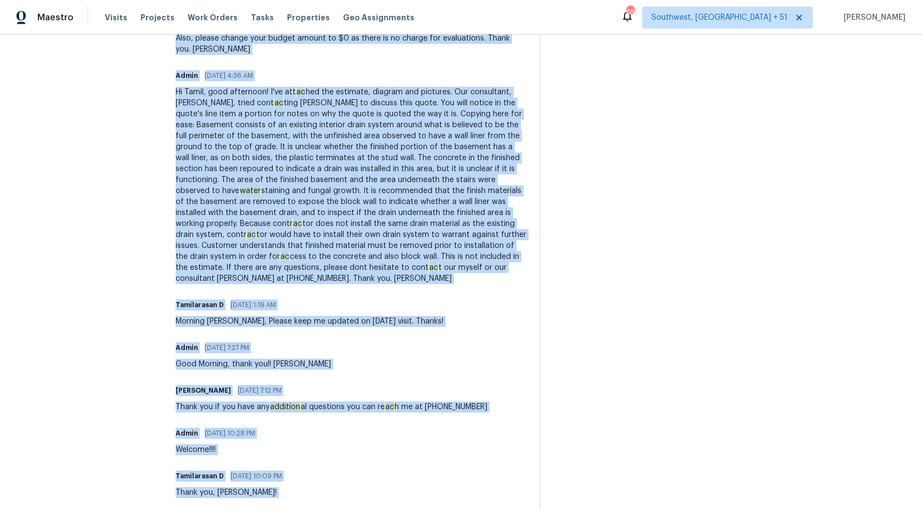
scroll to position [632, 0]
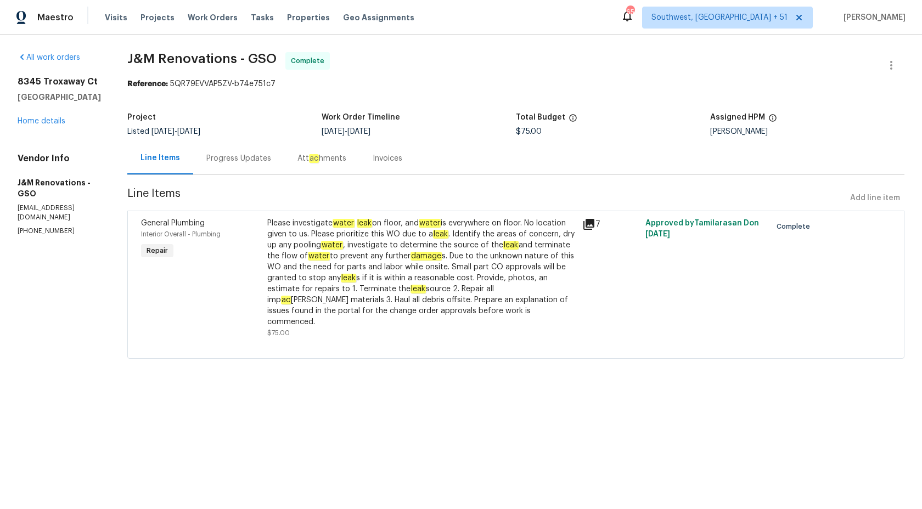
click at [242, 161] on div "Progress Updates" at bounding box center [238, 158] width 65 height 11
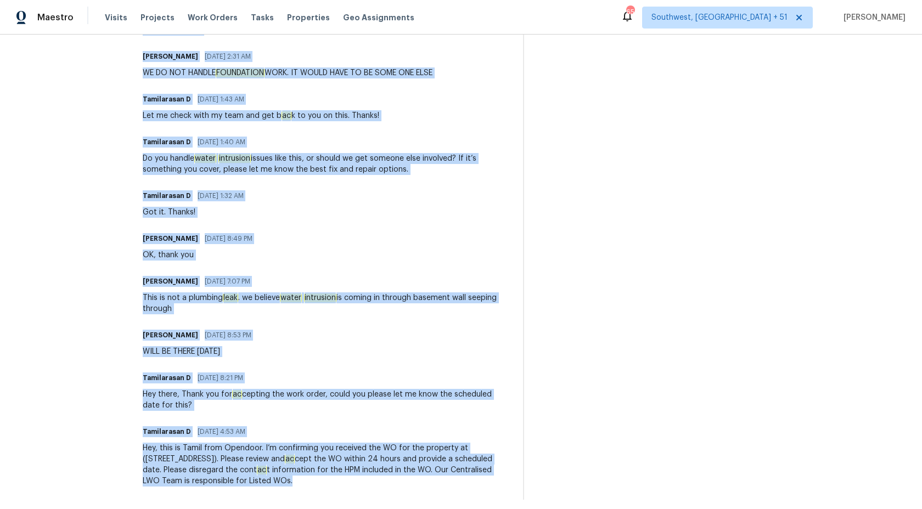
scroll to position [393, 0]
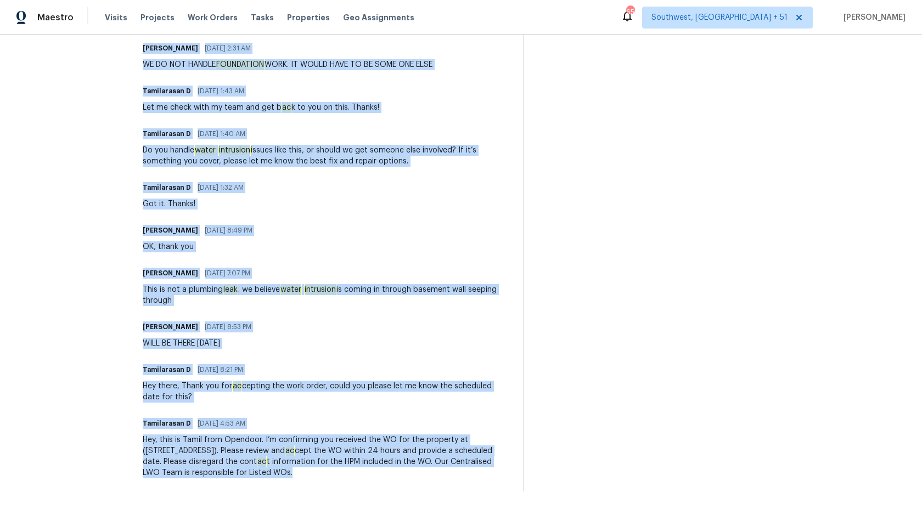
drag, startPoint x: 138, startPoint y: 171, endPoint x: 330, endPoint y: 493, distance: 374.7
click at [330, 493] on div "All work orders [STREET_ADDRESS] Home details Vendor Info J&M Renovations - GSO…" at bounding box center [461, 75] width 922 height 867
copy div "Loremipsumd S 96/83/0831 32:95 AM Consec, Adipis! Elitsed Doeiusm 47/14/1751 0:…"
